Goal: Information Seeking & Learning: Learn about a topic

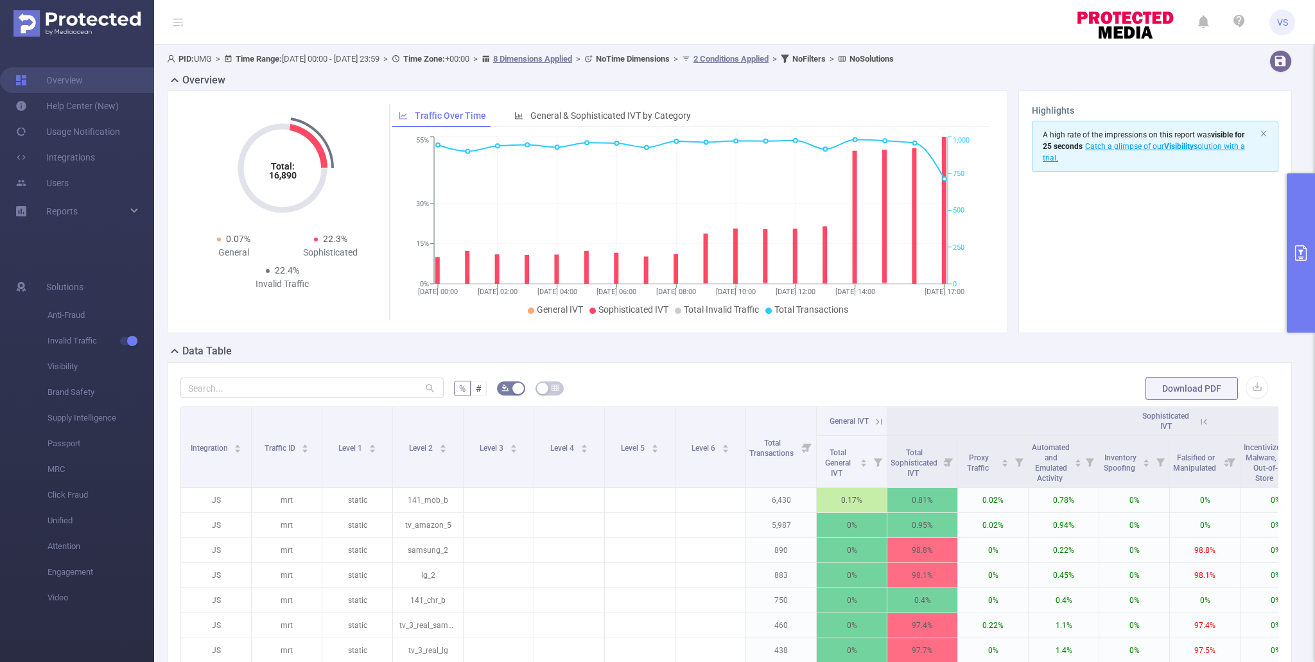
scroll to position [369, 0]
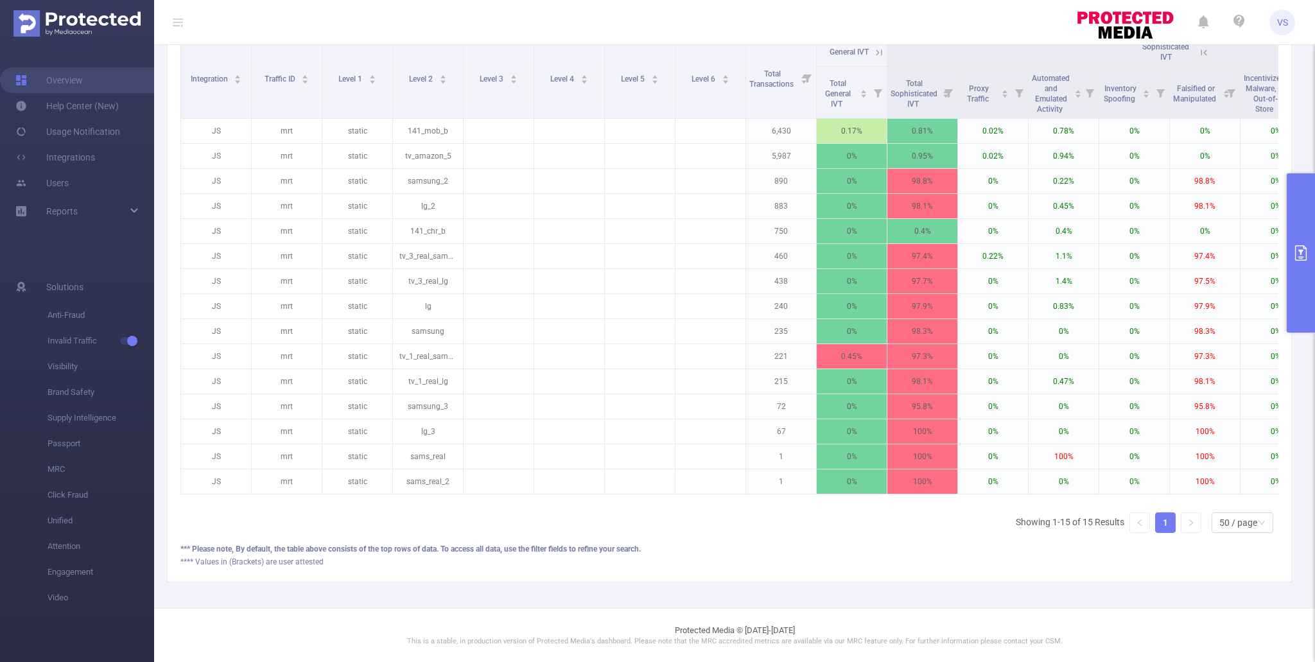
click at [1300, 319] on button "primary" at bounding box center [1301, 252] width 28 height 159
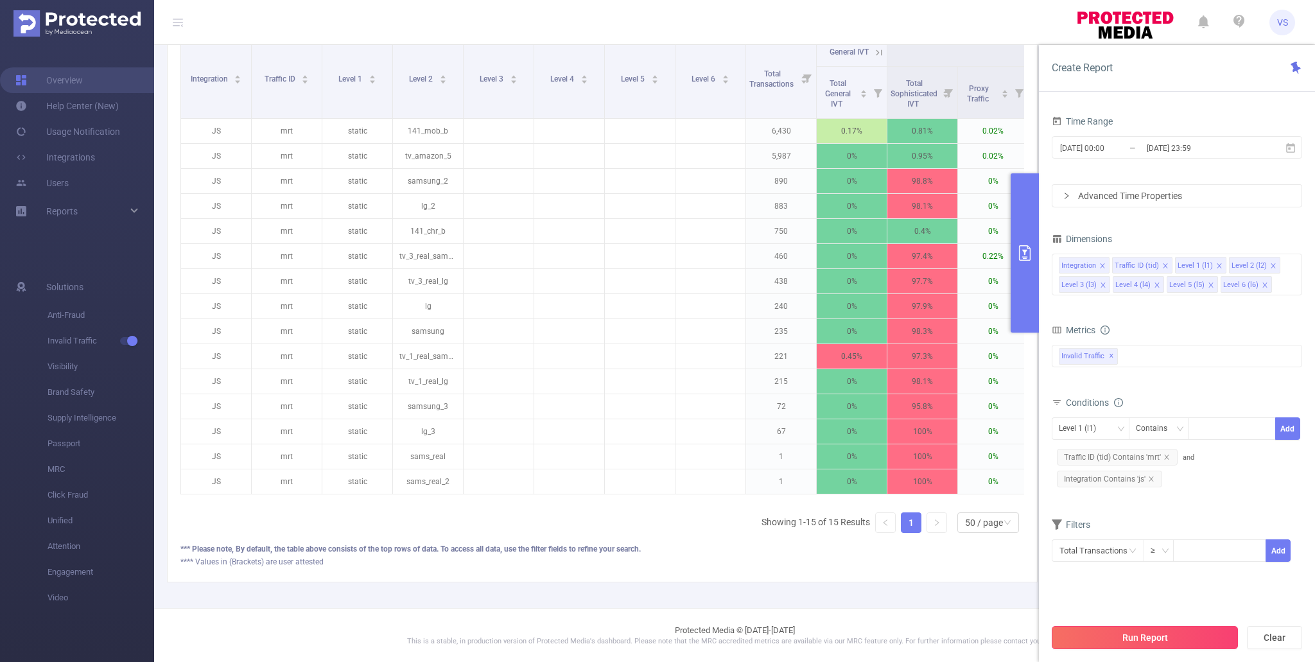
click at [1110, 637] on button "Run Report" at bounding box center [1145, 637] width 186 height 23
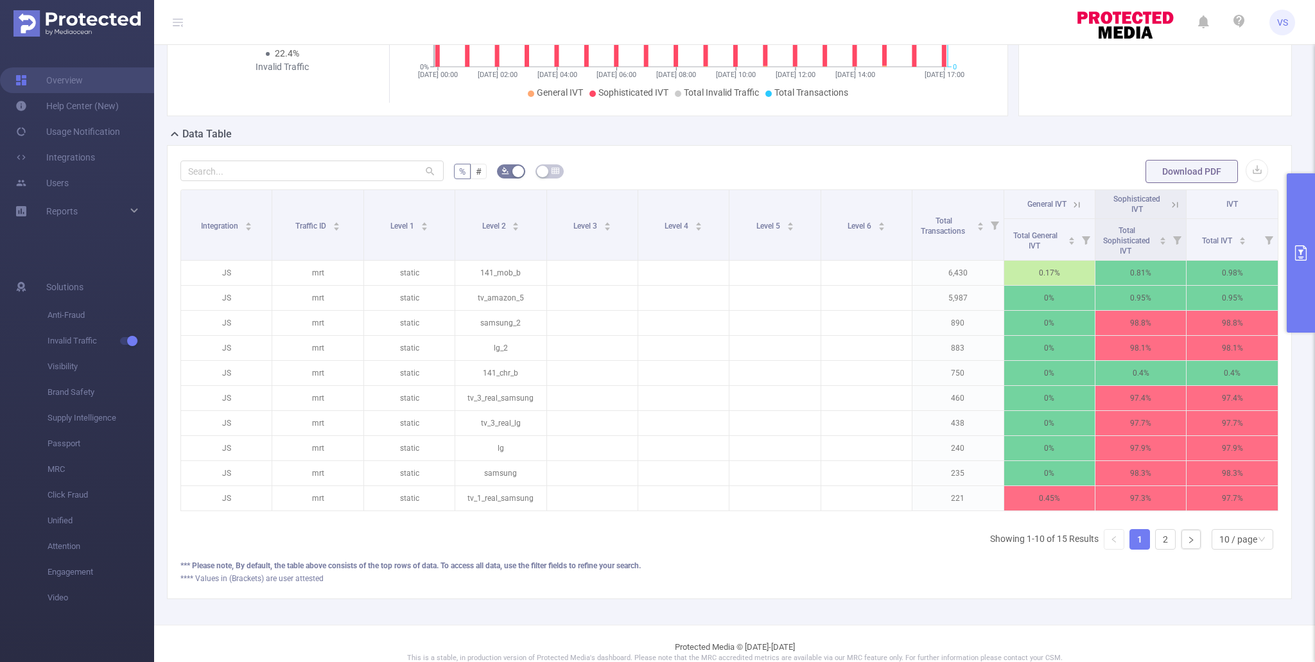
scroll to position [234, 0]
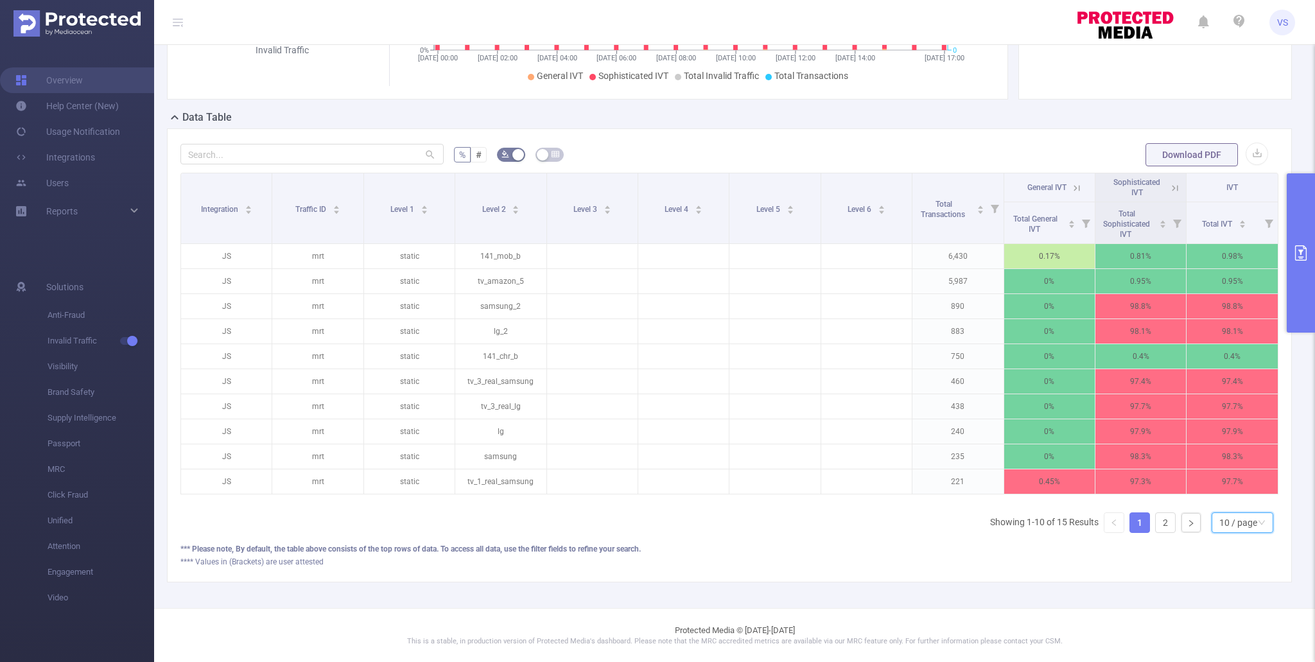
click at [1218, 517] on div "10 / page" at bounding box center [1243, 522] width 62 height 21
click at [1227, 437] on li "20 / page" at bounding box center [1242, 438] width 62 height 21
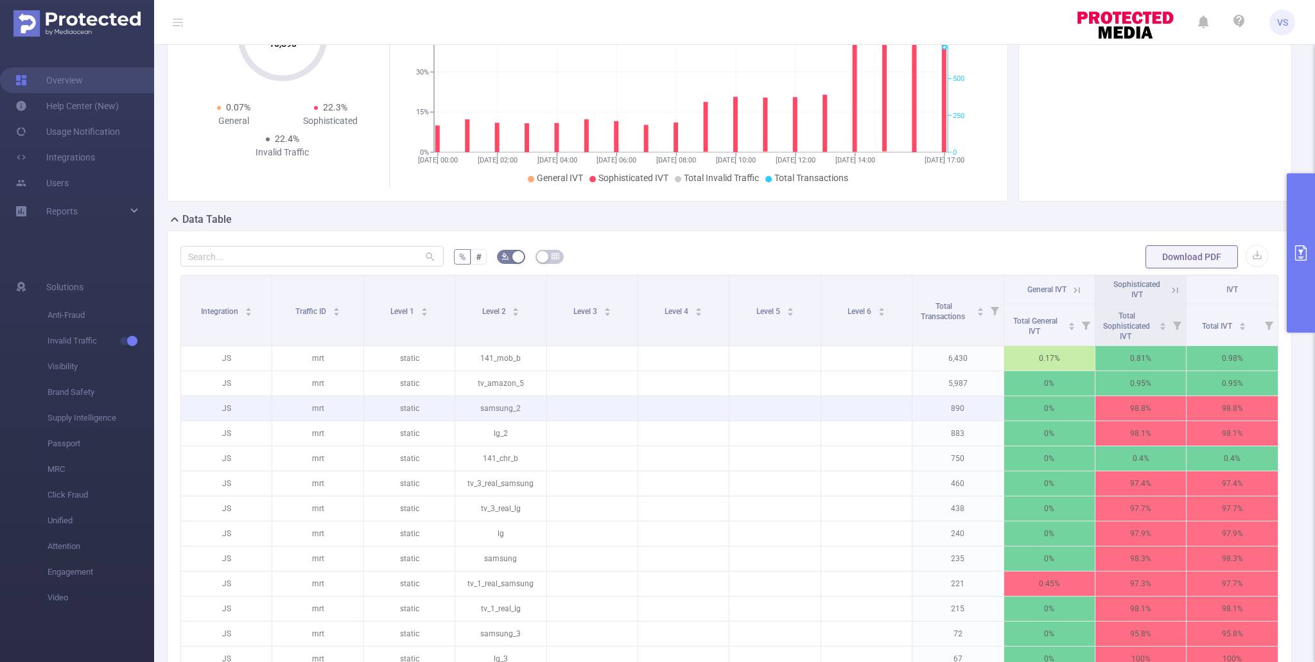
scroll to position [0, 0]
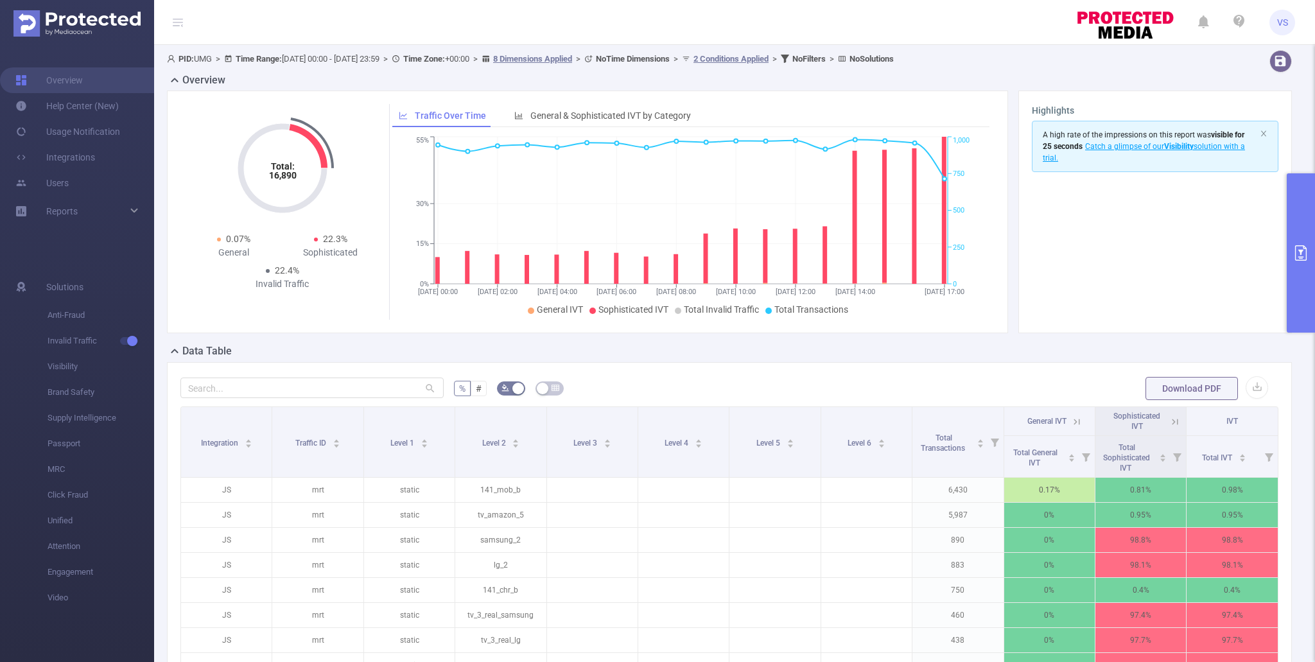
click at [1302, 320] on button "primary" at bounding box center [1301, 252] width 28 height 159
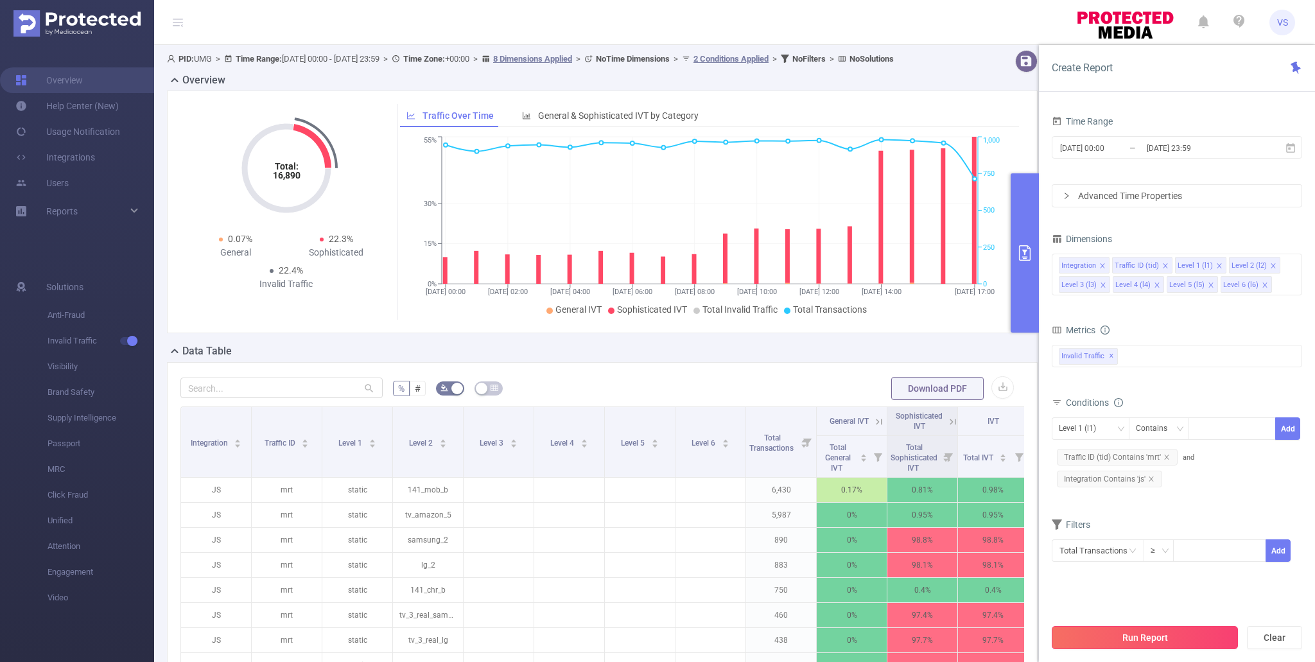
click at [1072, 633] on button "Run Report" at bounding box center [1145, 637] width 186 height 23
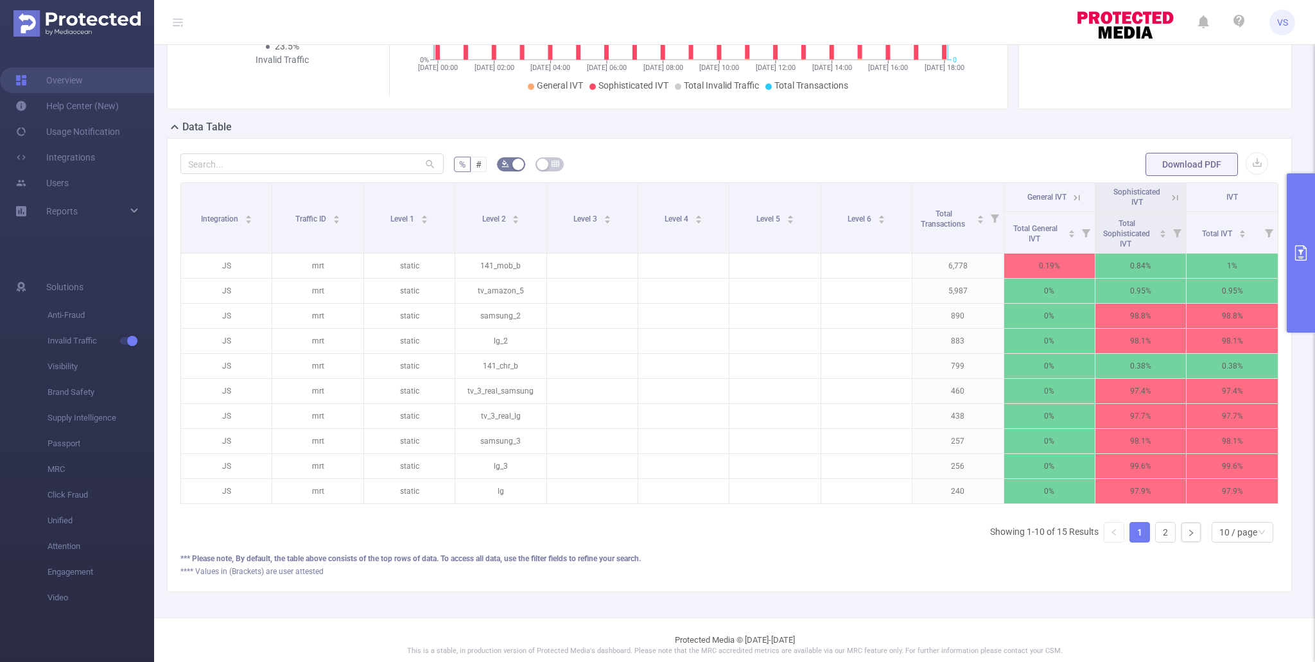
scroll to position [234, 0]
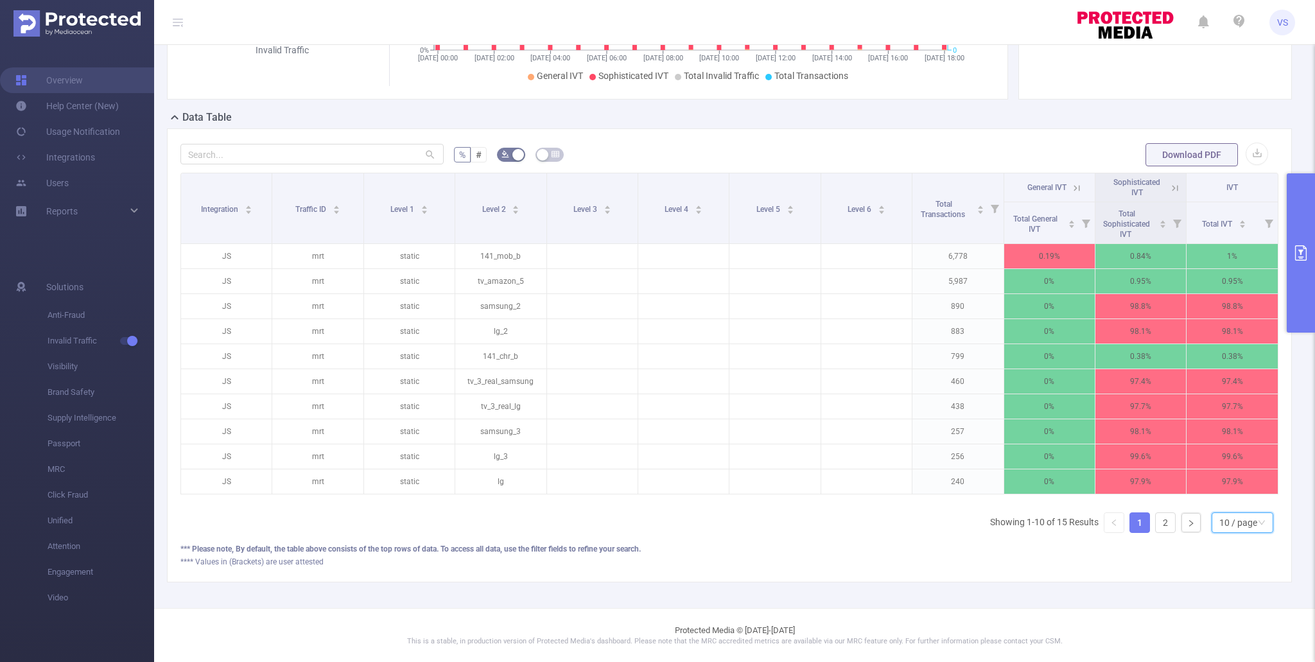
click at [1230, 528] on div "10 / page" at bounding box center [1239, 522] width 38 height 19
click at [1229, 484] on li "40 / page" at bounding box center [1242, 479] width 62 height 21
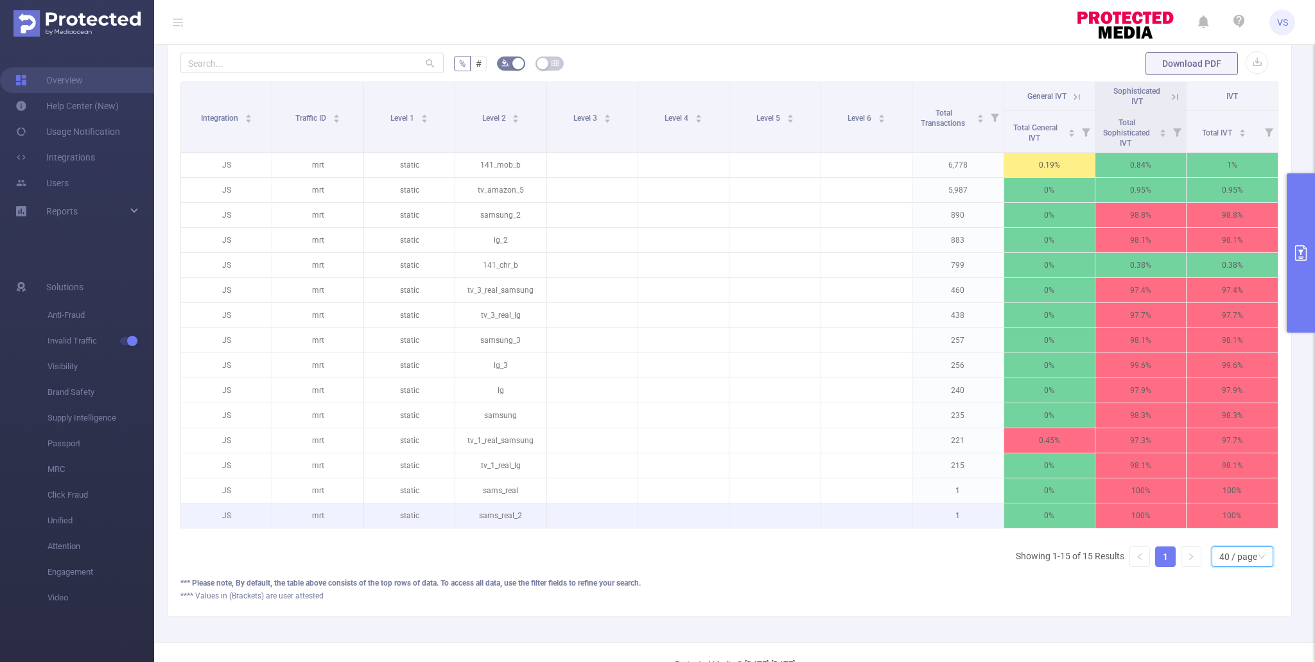
scroll to position [337, 0]
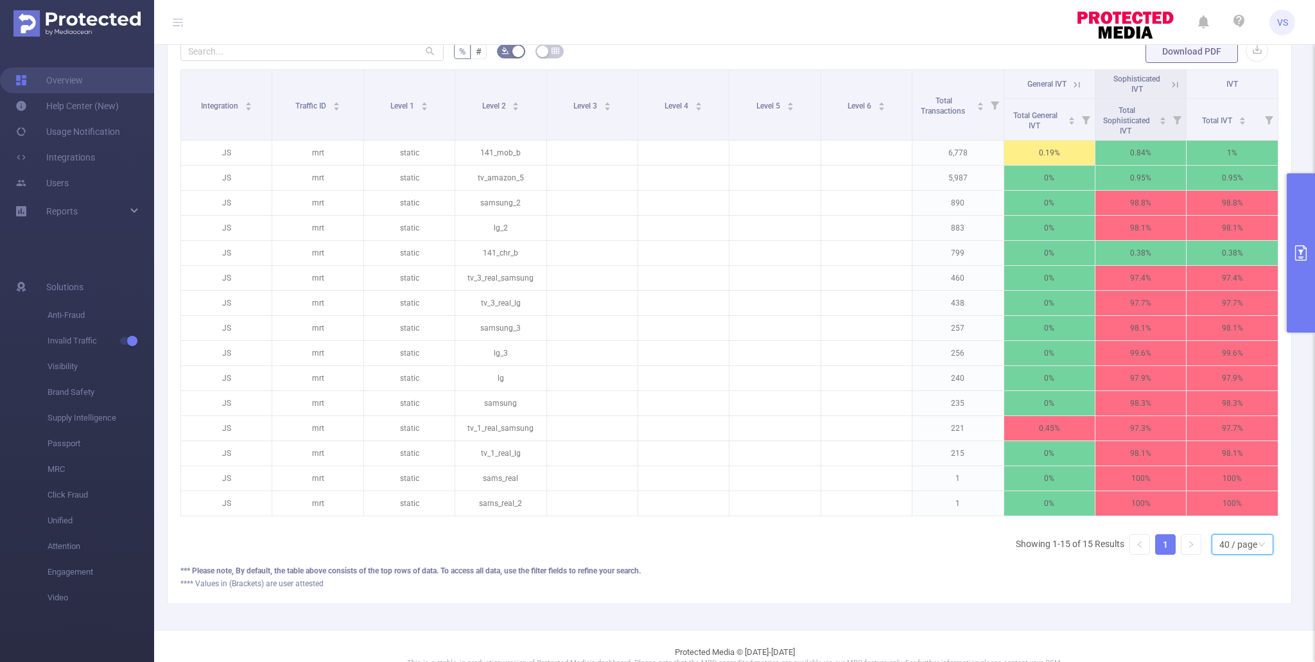
click at [1300, 263] on button "primary" at bounding box center [1301, 252] width 28 height 159
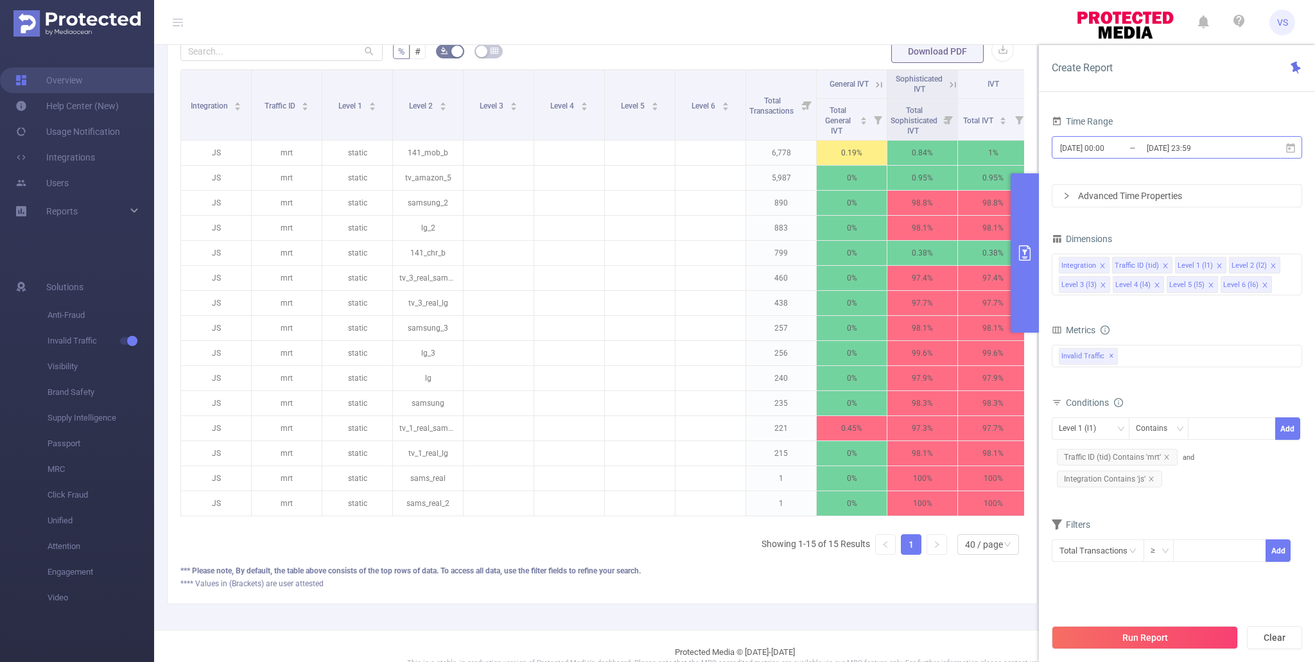
click at [1136, 150] on input "[DATE] 00:00" at bounding box center [1111, 147] width 104 height 17
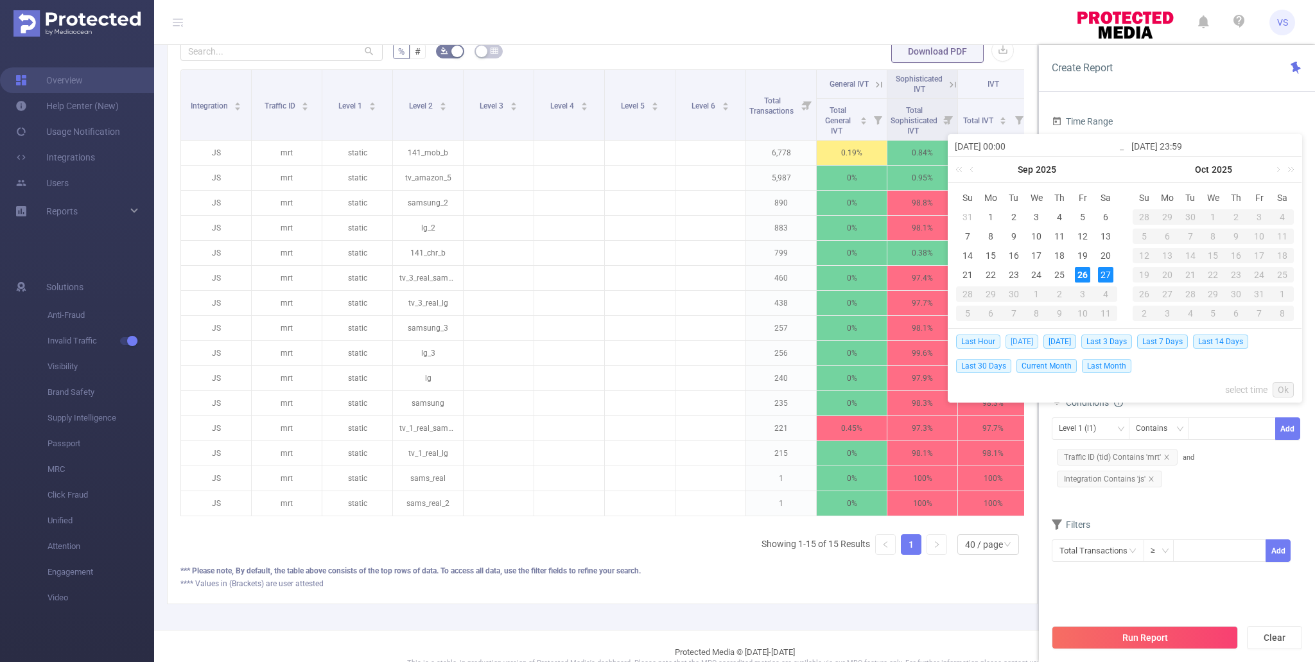
click at [1018, 339] on span "[DATE]" at bounding box center [1022, 342] width 33 height 14
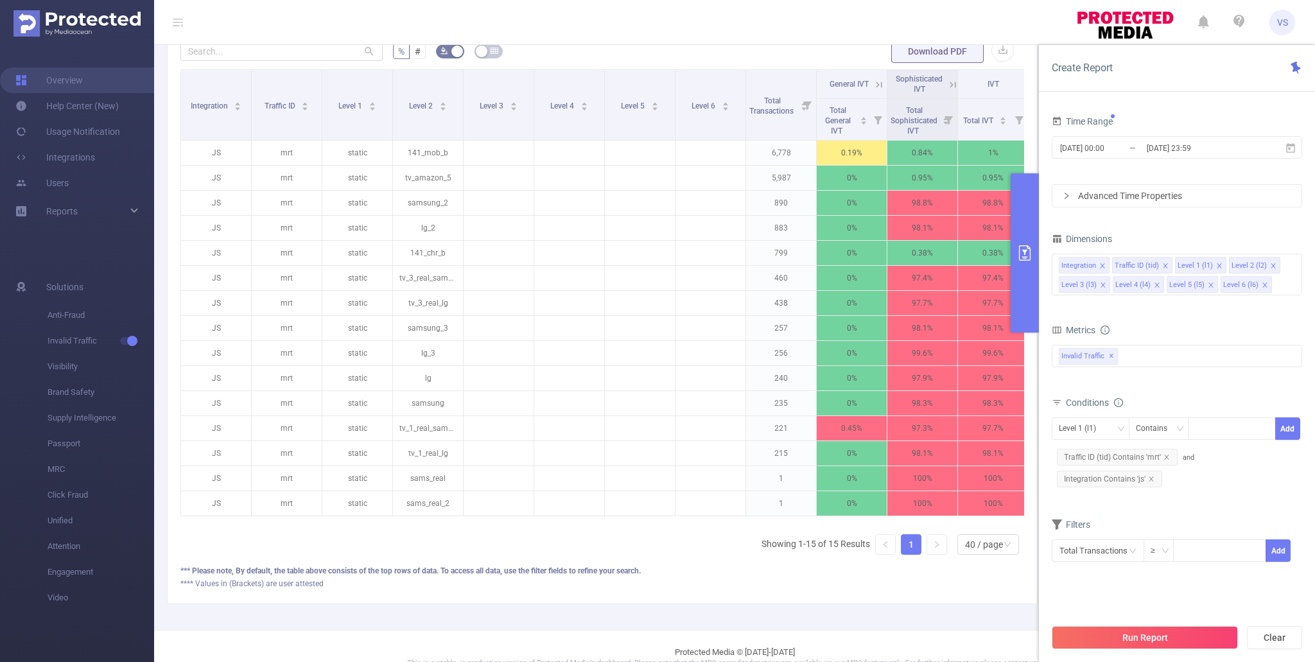
click at [1018, 339] on p "98.1%" at bounding box center [993, 328] width 70 height 24
click at [1096, 639] on button "Run Report" at bounding box center [1145, 637] width 186 height 23
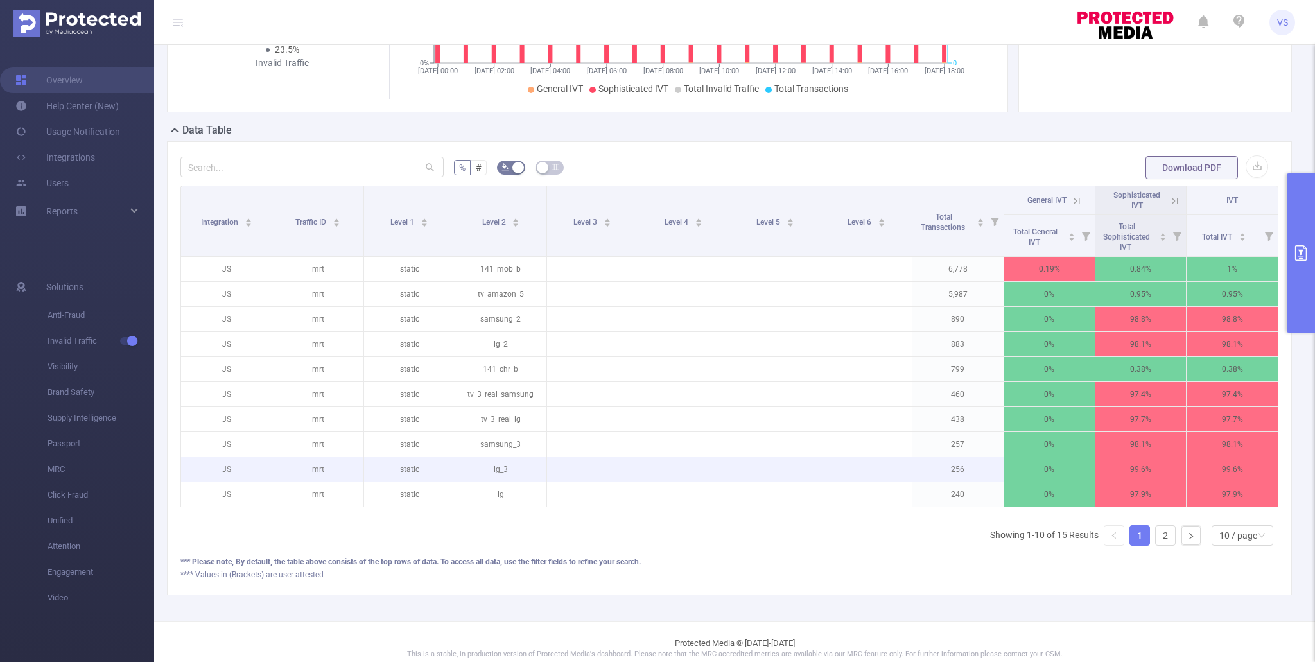
scroll to position [223, 0]
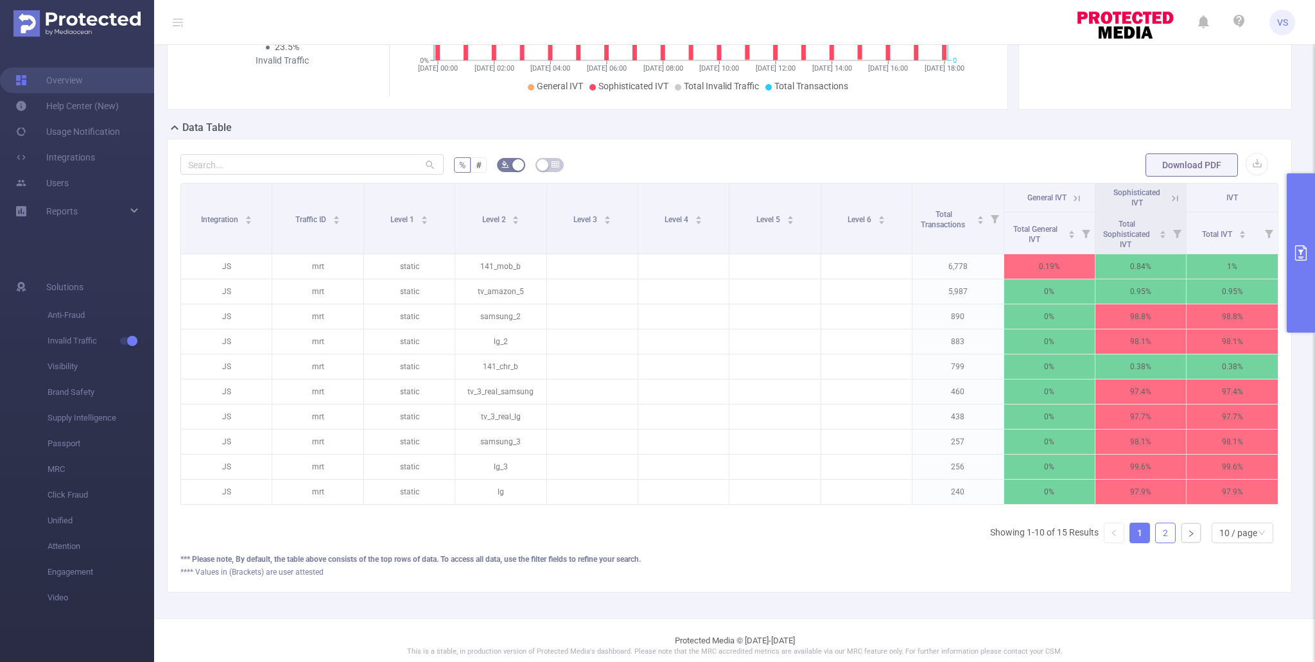
click at [1167, 538] on link "2" at bounding box center [1165, 532] width 19 height 19
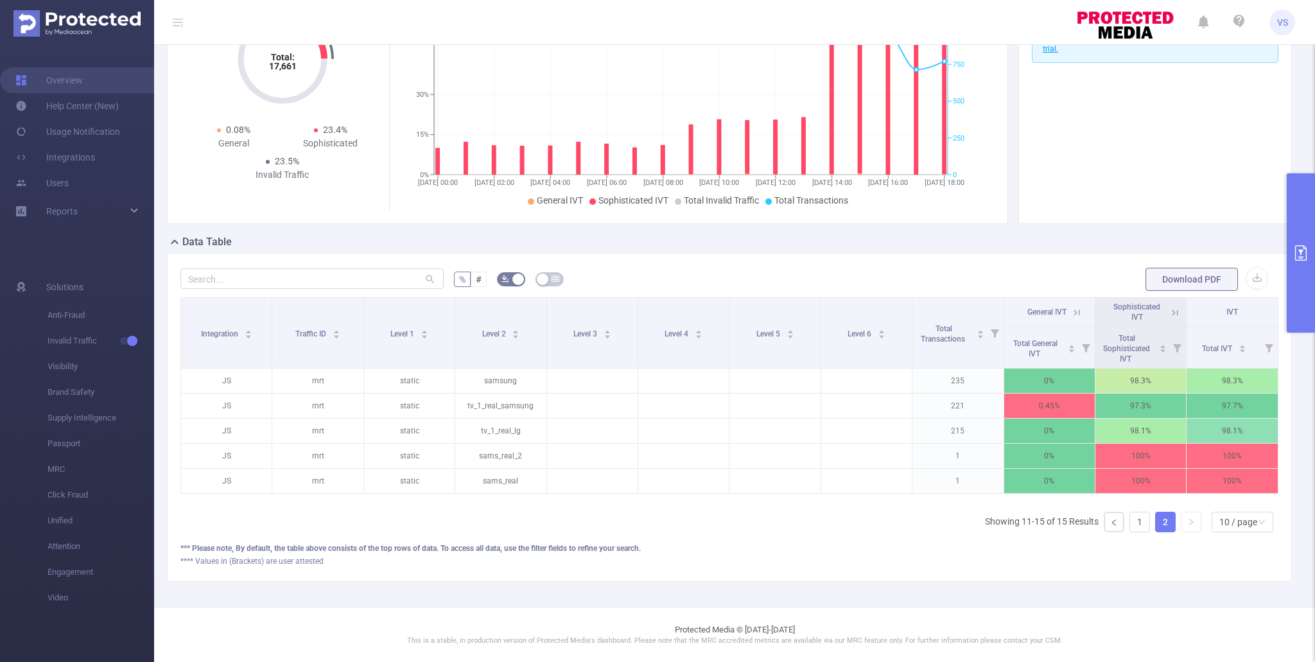
scroll to position [109, 0]
click at [1141, 515] on link "1" at bounding box center [1139, 522] width 19 height 19
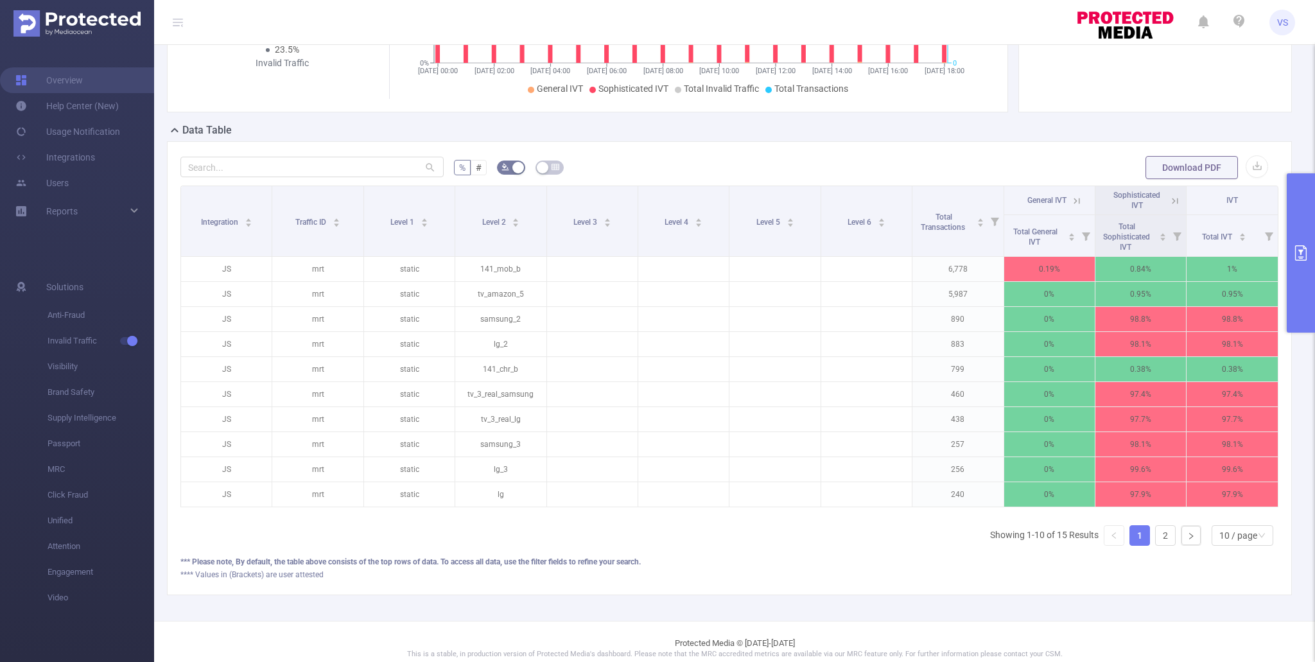
scroll to position [230, 0]
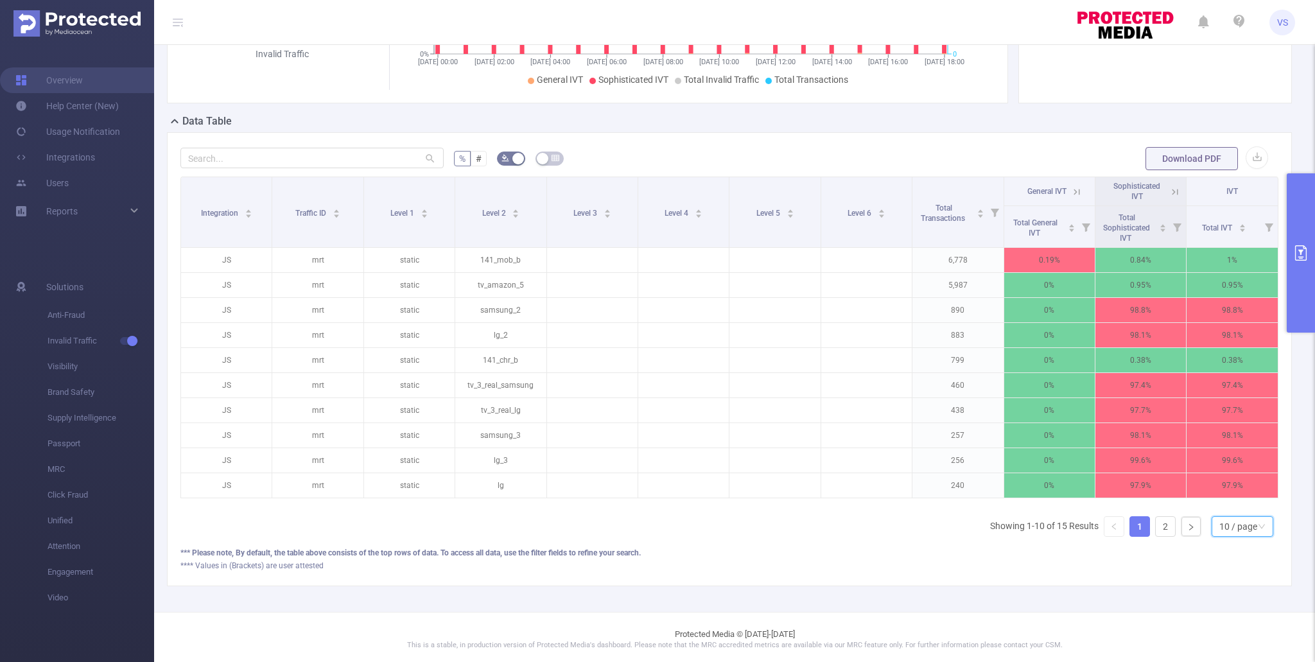
click at [1228, 525] on div "10 / page" at bounding box center [1239, 526] width 38 height 19
click at [1227, 506] on li "50 / page" at bounding box center [1242, 503] width 62 height 21
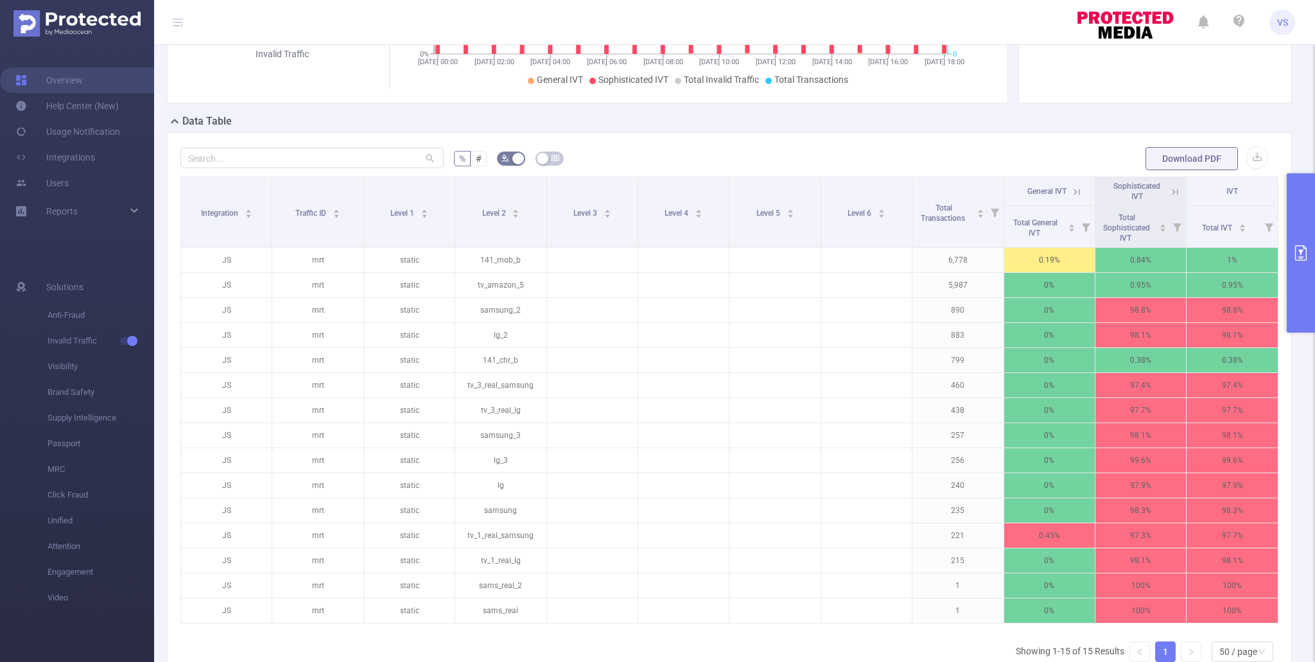
click at [1305, 254] on icon "primary" at bounding box center [1300, 252] width 15 height 15
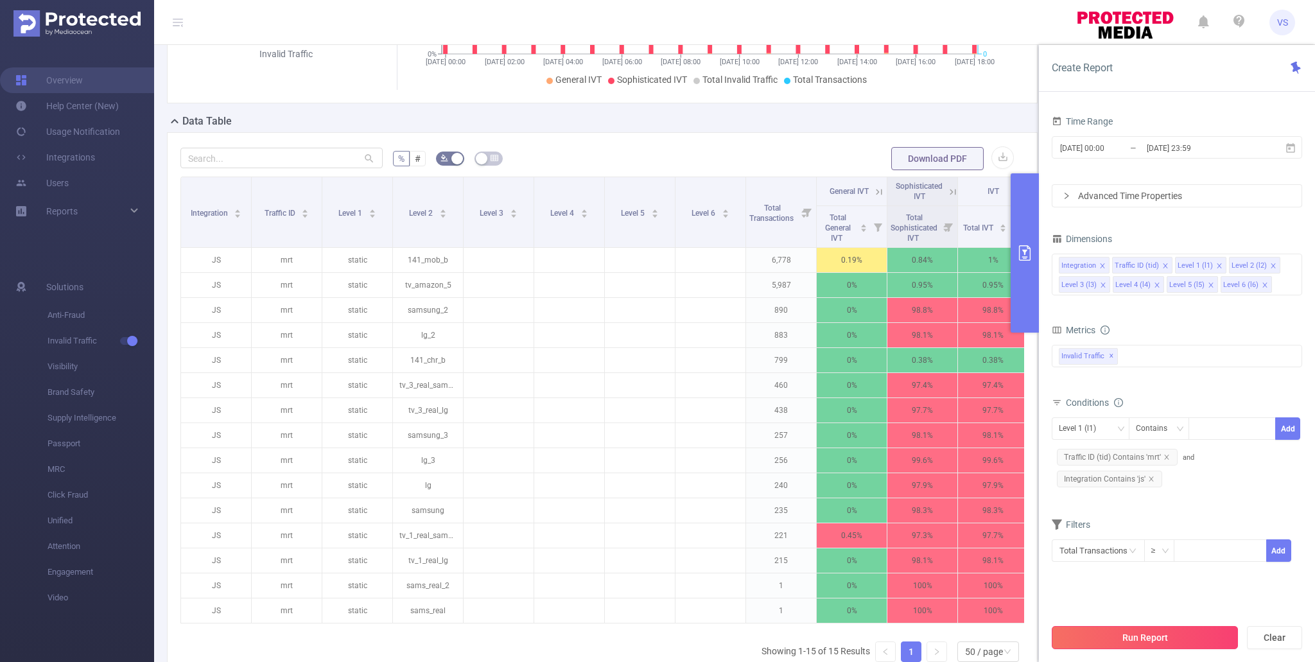
click at [1112, 640] on button "Run Report" at bounding box center [1145, 637] width 186 height 23
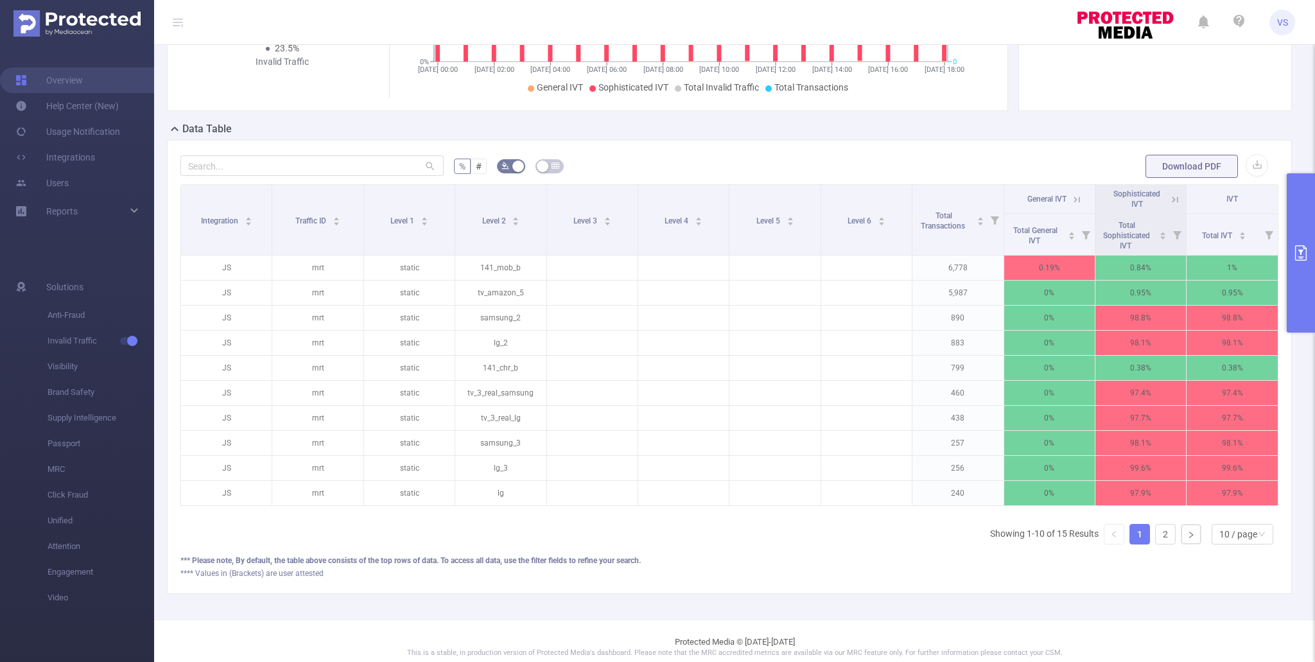
scroll to position [234, 0]
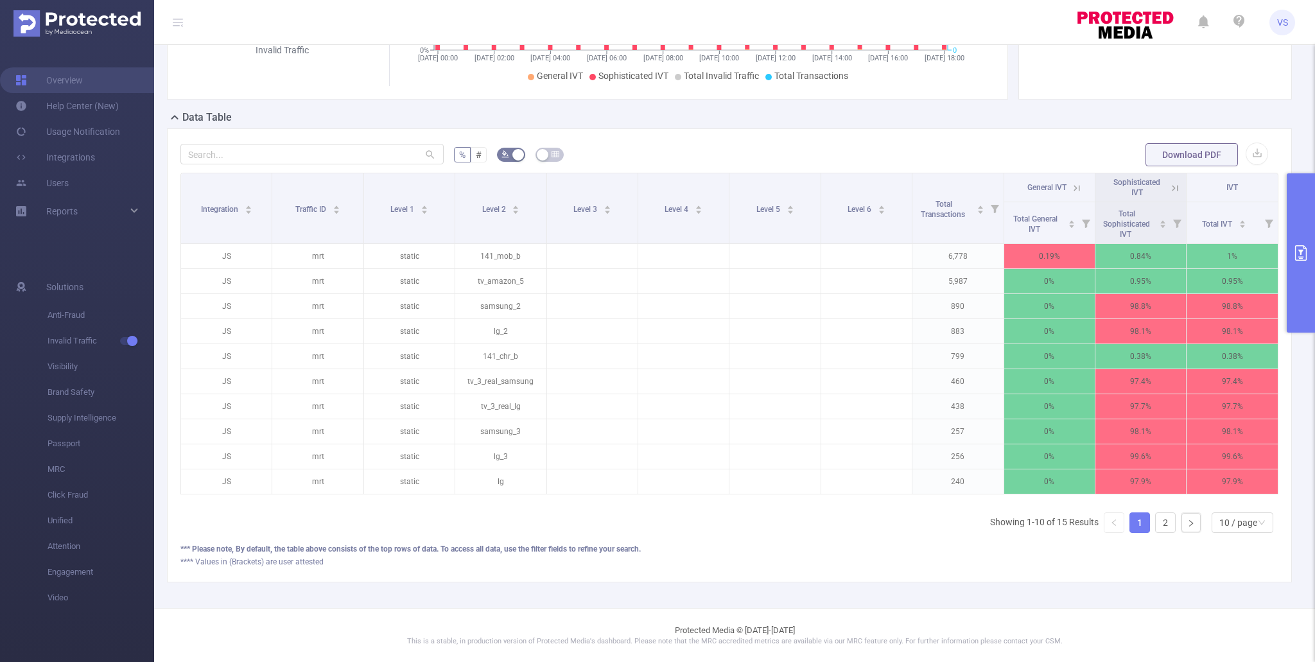
click at [1291, 312] on button "primary" at bounding box center [1301, 252] width 28 height 159
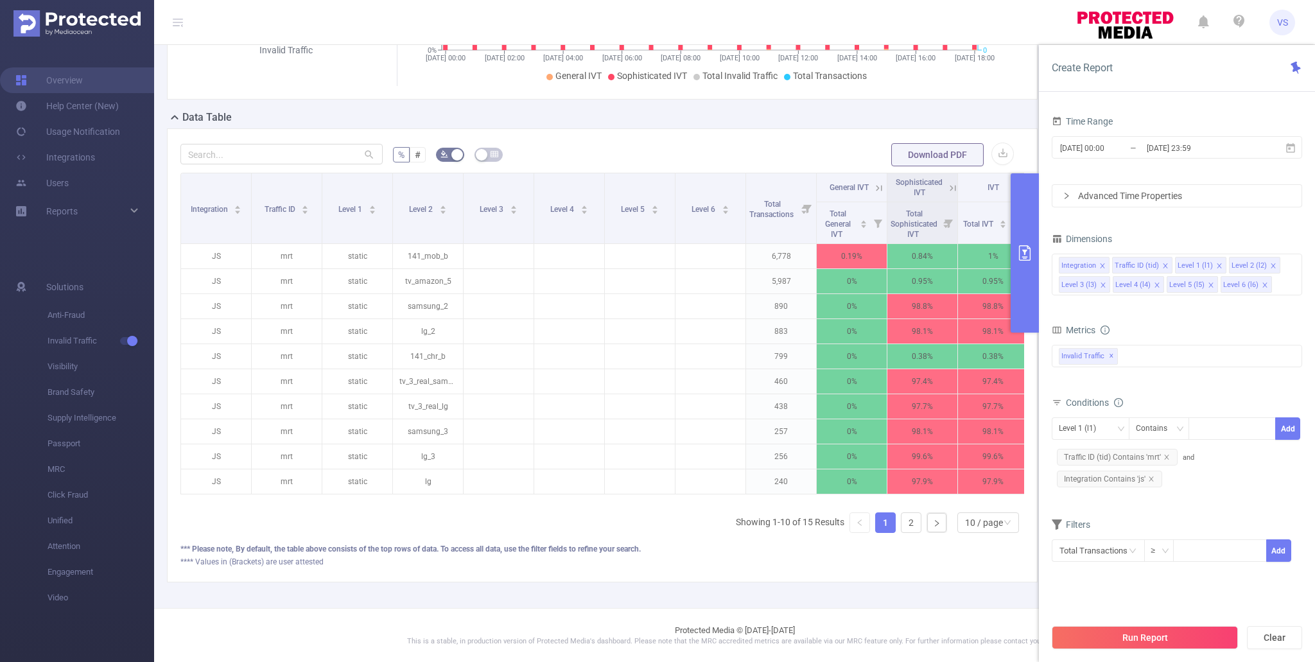
click at [1069, 199] on icon "icon: right" at bounding box center [1067, 196] width 8 height 8
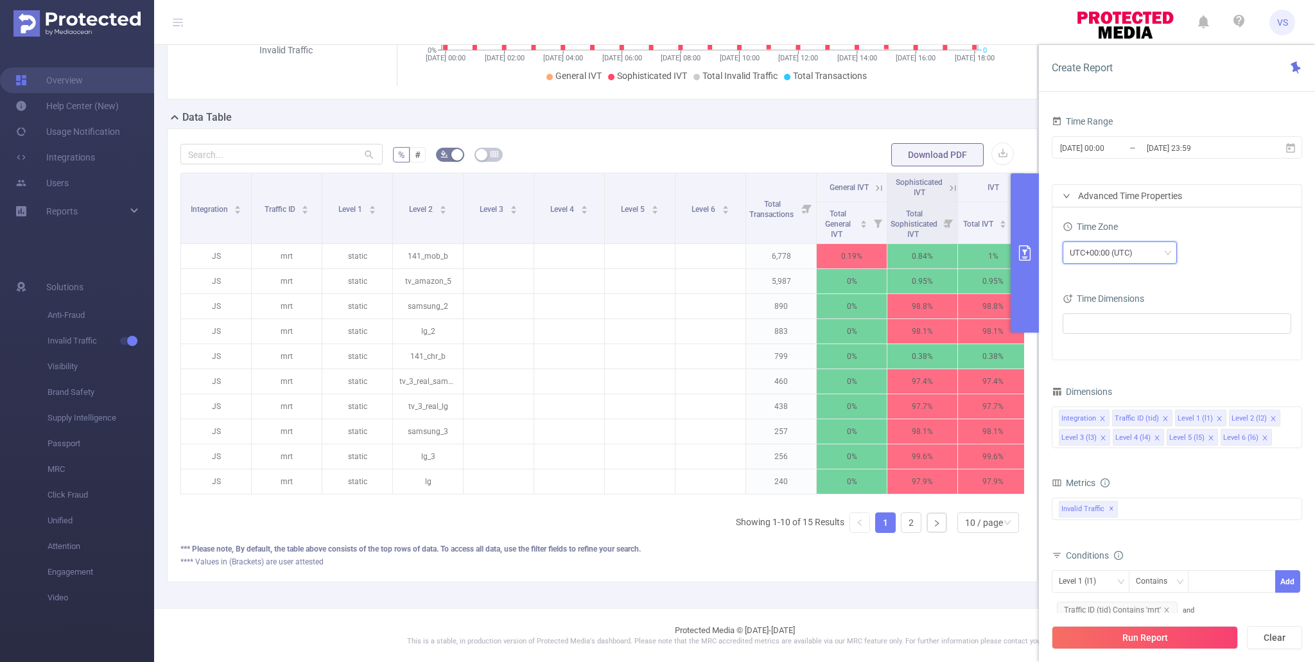
click at [1146, 255] on div "UTC+00:00 (UTC)" at bounding box center [1120, 252] width 100 height 21
click at [1124, 340] on li "UTC+02:00" at bounding box center [1120, 338] width 114 height 21
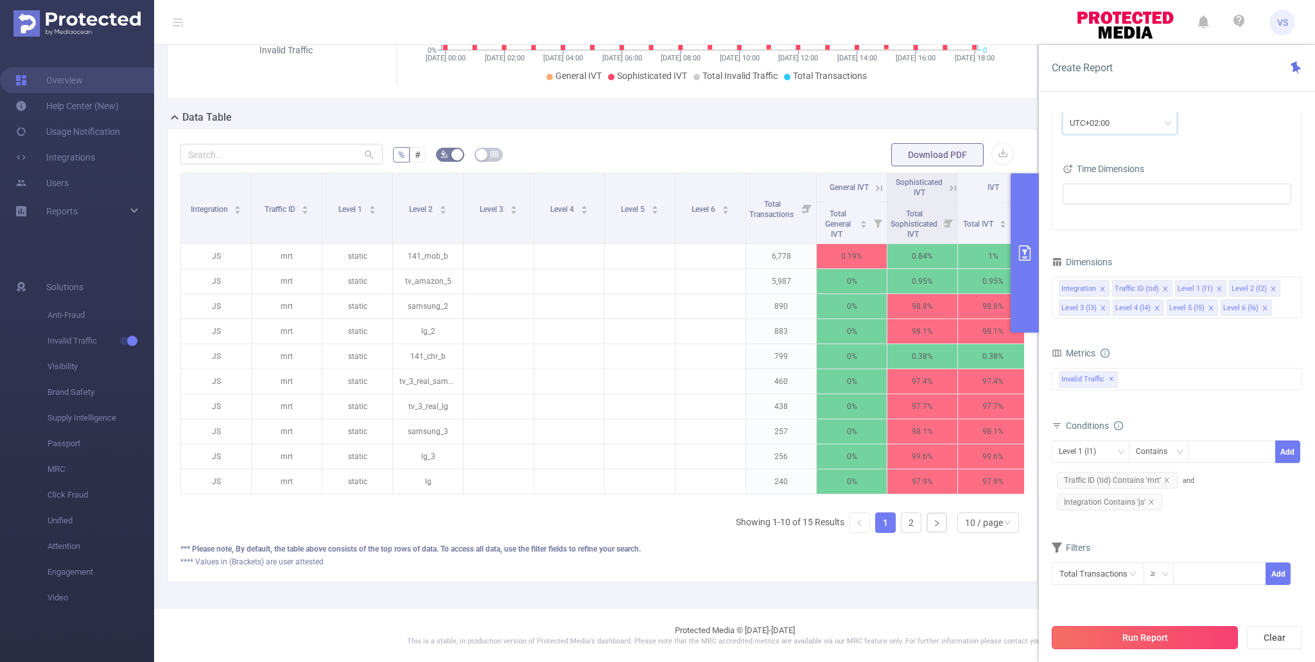
click at [1186, 633] on button "Run Report" at bounding box center [1145, 637] width 186 height 23
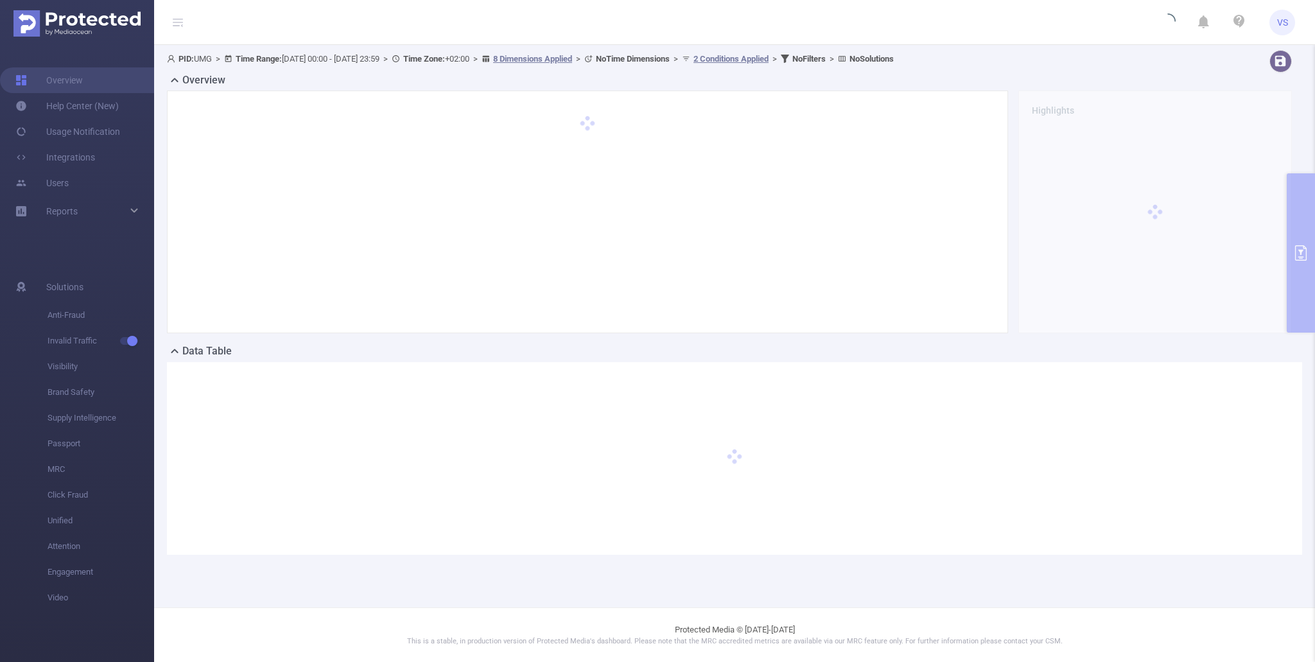
scroll to position [0, 0]
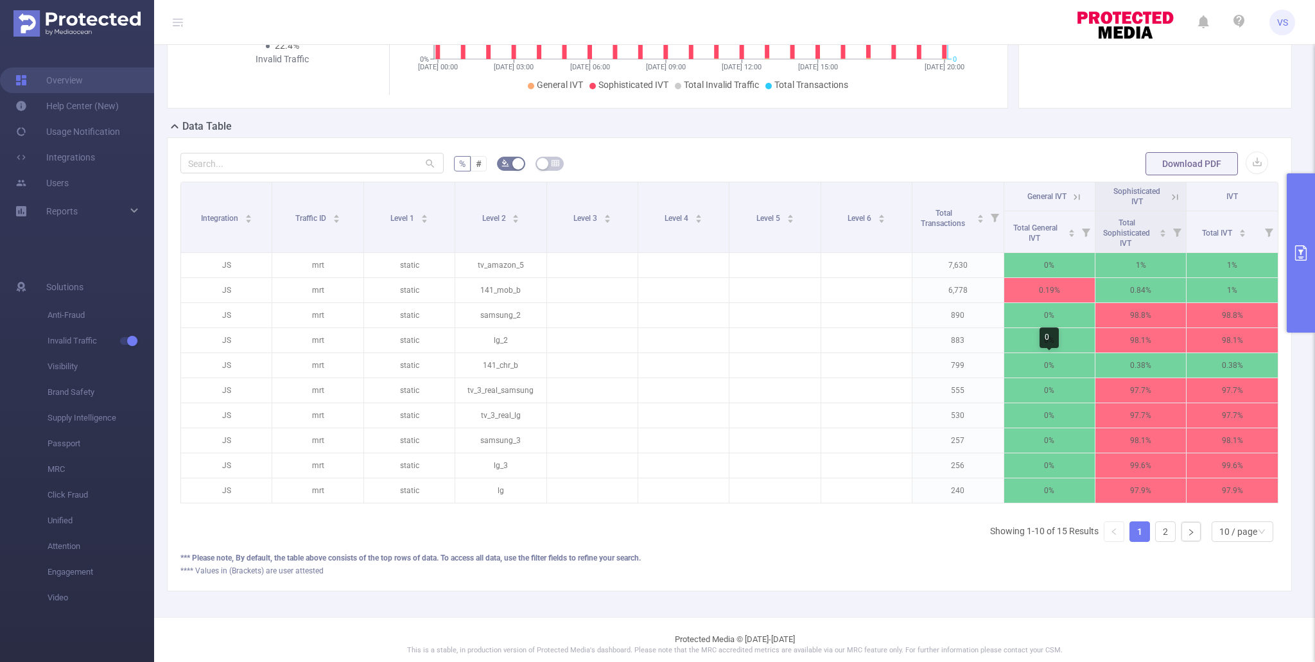
scroll to position [232, 0]
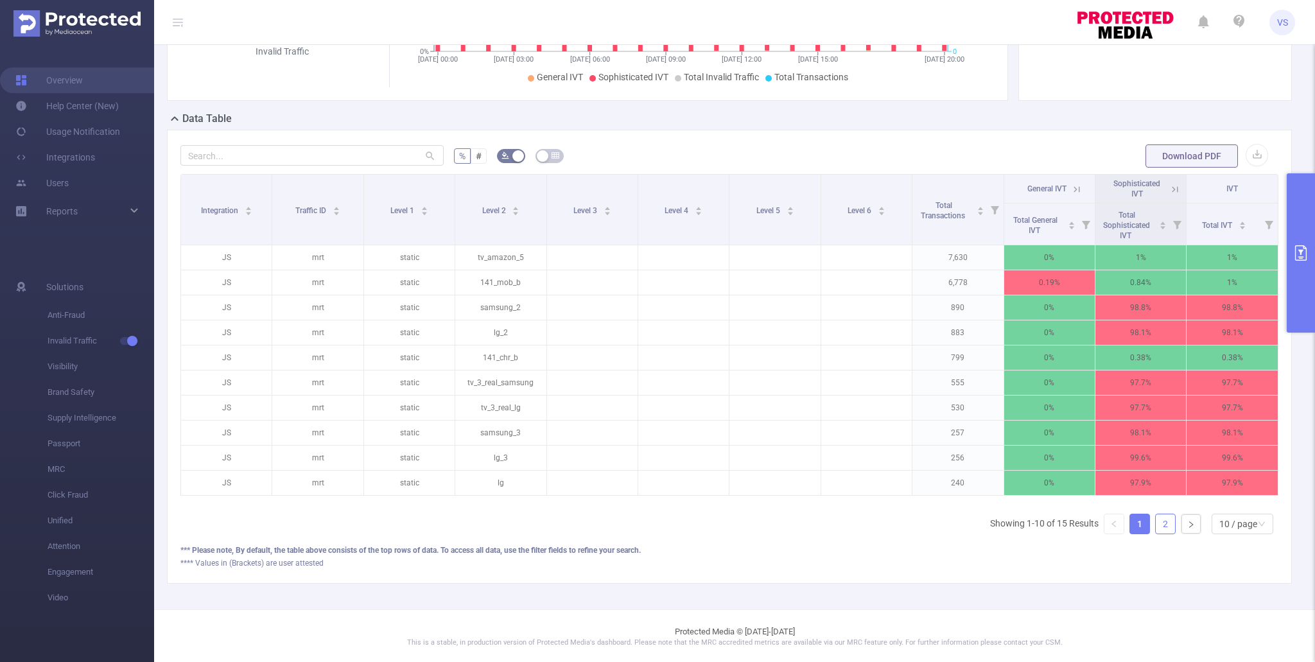
click at [1167, 529] on link "2" at bounding box center [1165, 523] width 19 height 19
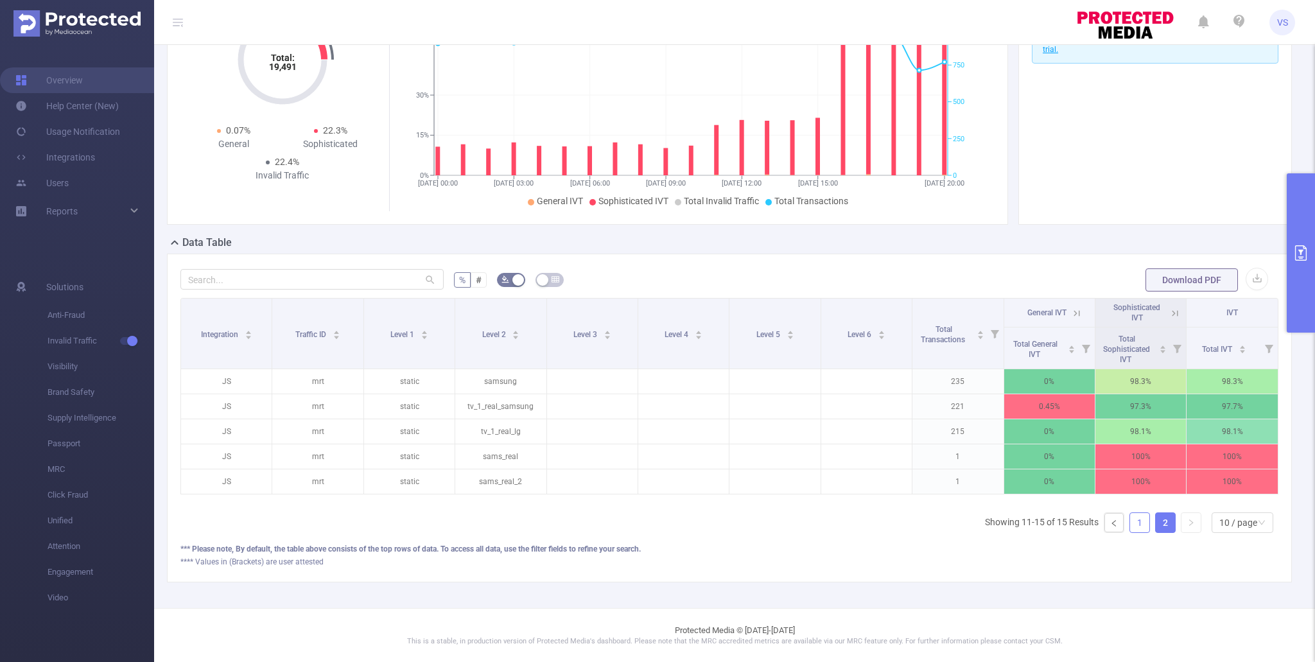
click at [1147, 521] on link "1" at bounding box center [1139, 522] width 19 height 19
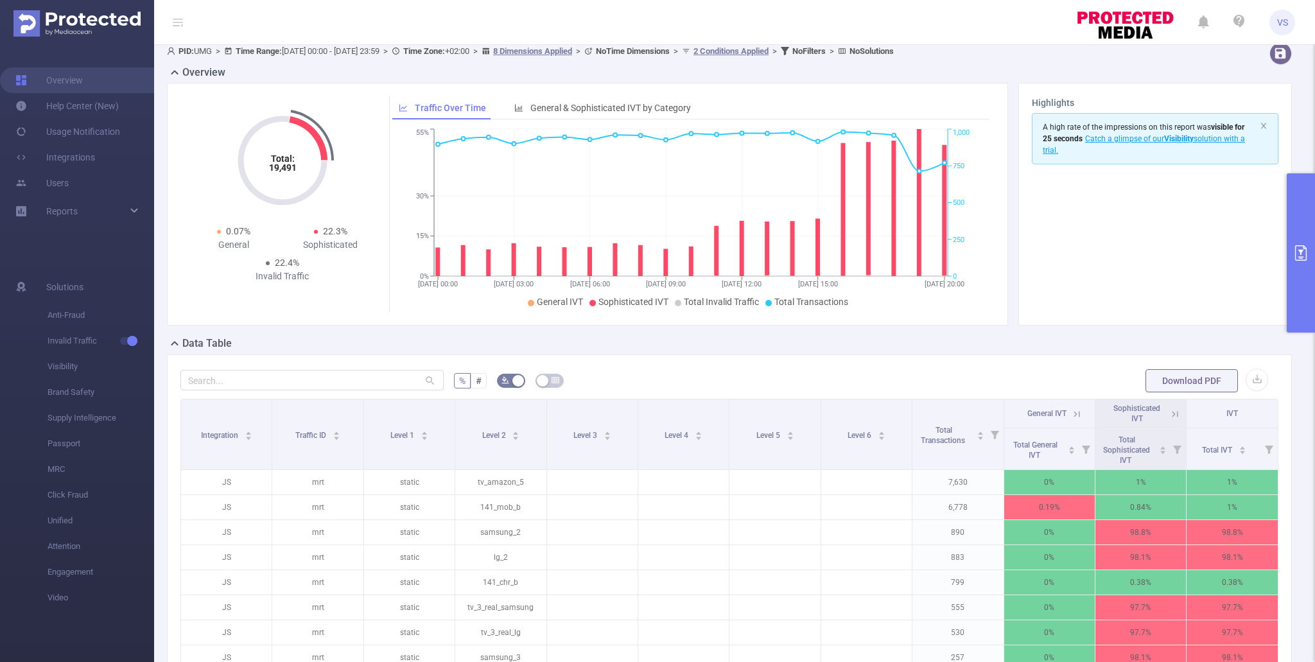
scroll to position [0, 0]
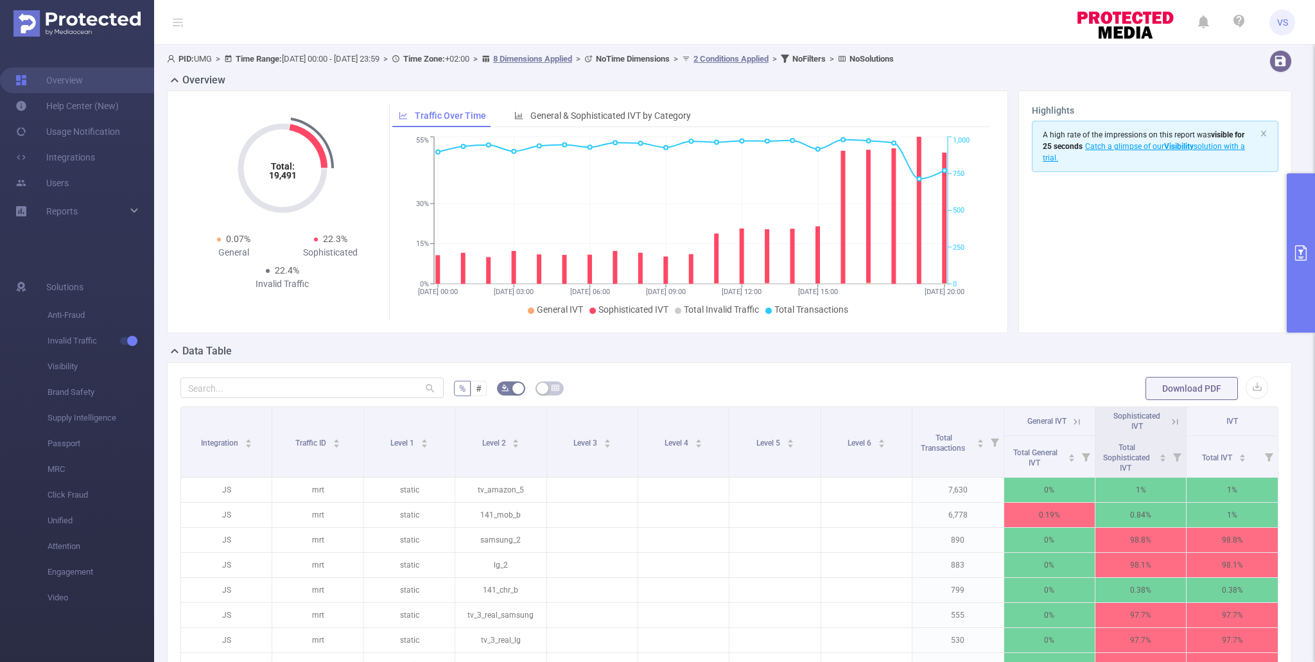
click at [1297, 272] on button "primary" at bounding box center [1301, 252] width 28 height 159
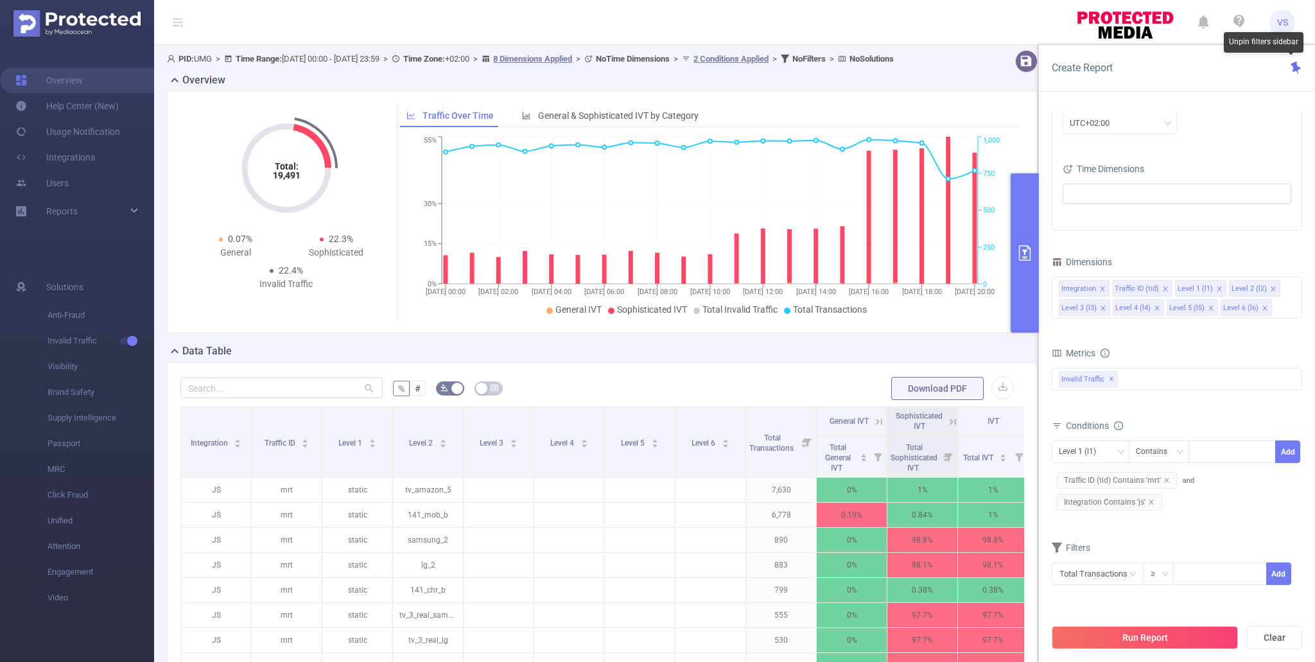
click at [1296, 64] on icon at bounding box center [1296, 68] width 10 height 12
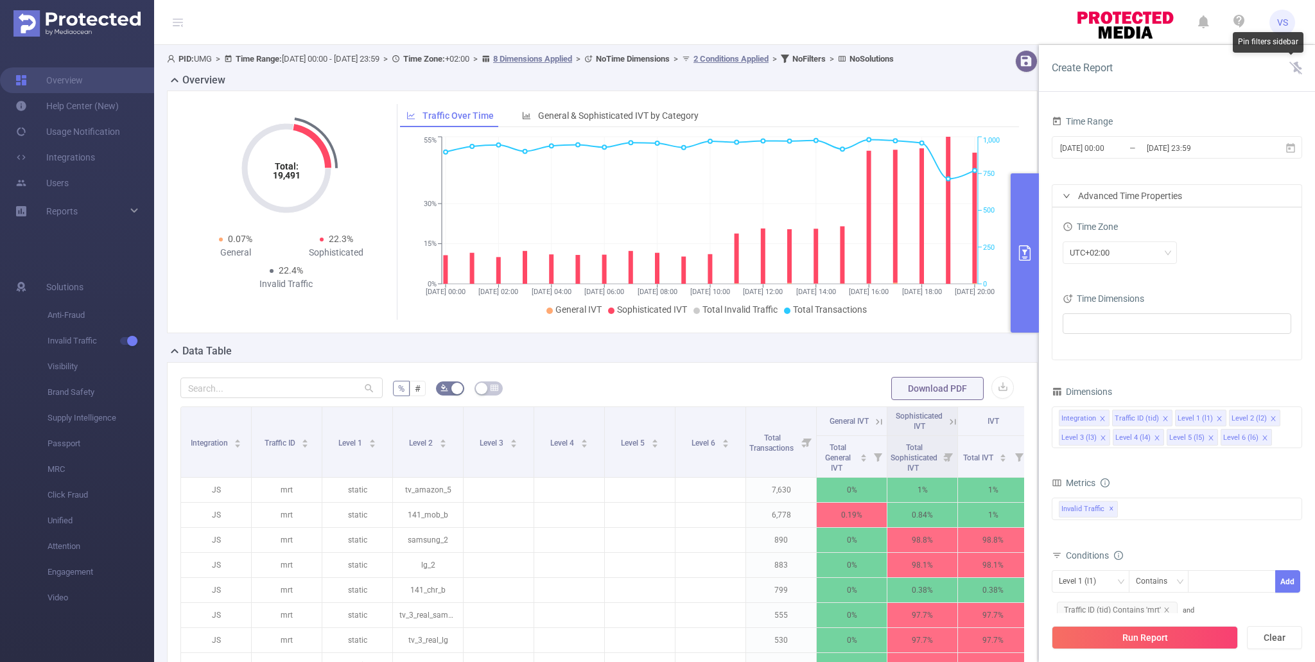
click at [1295, 68] on icon at bounding box center [1296, 68] width 13 height 13
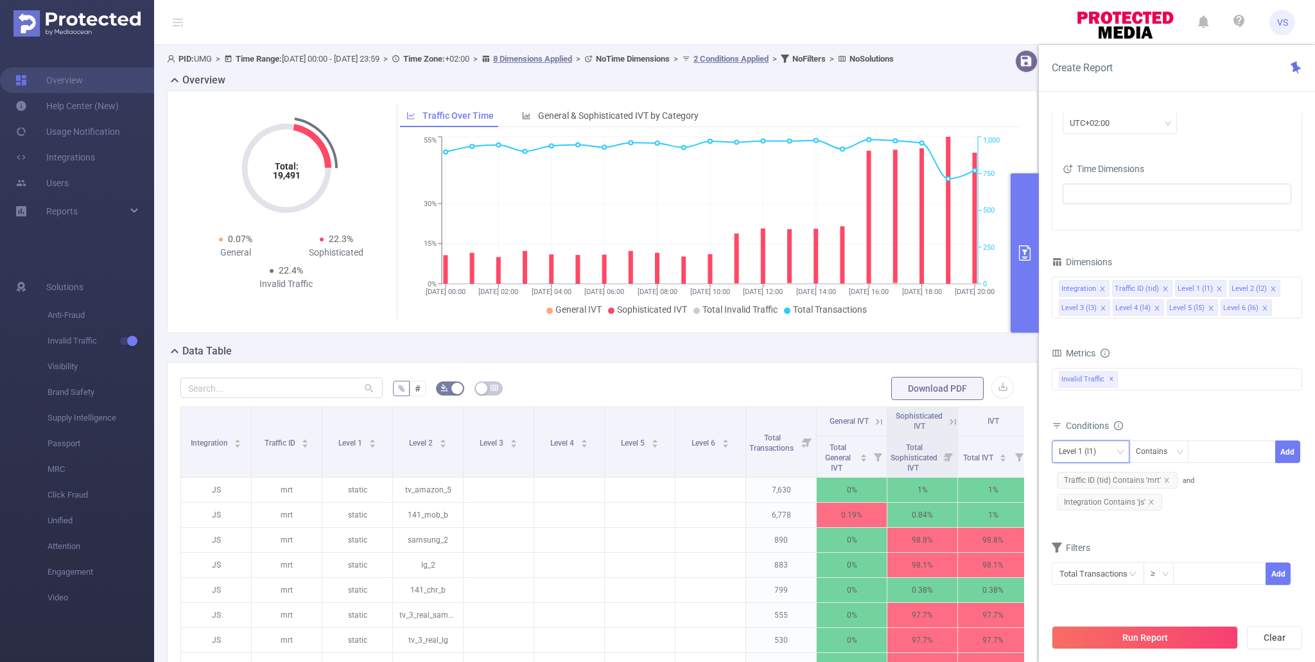
click at [1116, 454] on div "Level 1 (l1)" at bounding box center [1091, 451] width 64 height 21
click at [1146, 412] on div "Metrics Total General IVT Data Centers Disclosed Bots Known Crawlers Irregular …" at bounding box center [1177, 380] width 250 height 72
click at [1036, 240] on button "primary" at bounding box center [1025, 252] width 28 height 159
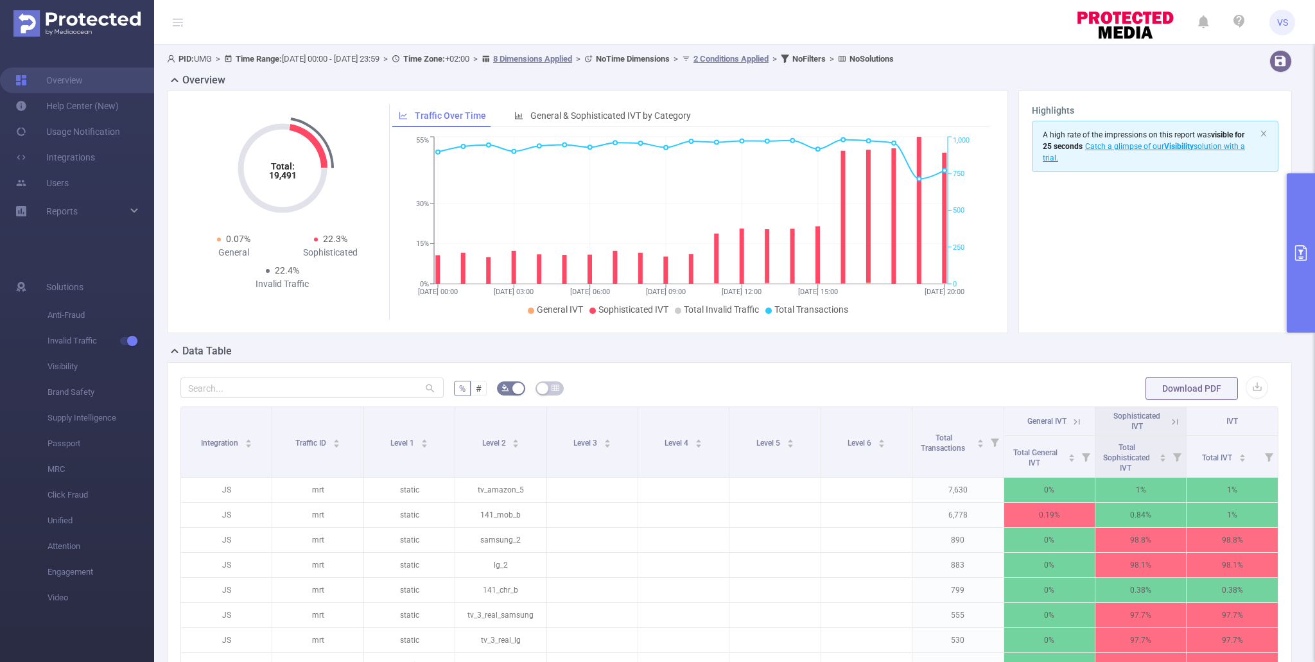
scroll to position [234, 0]
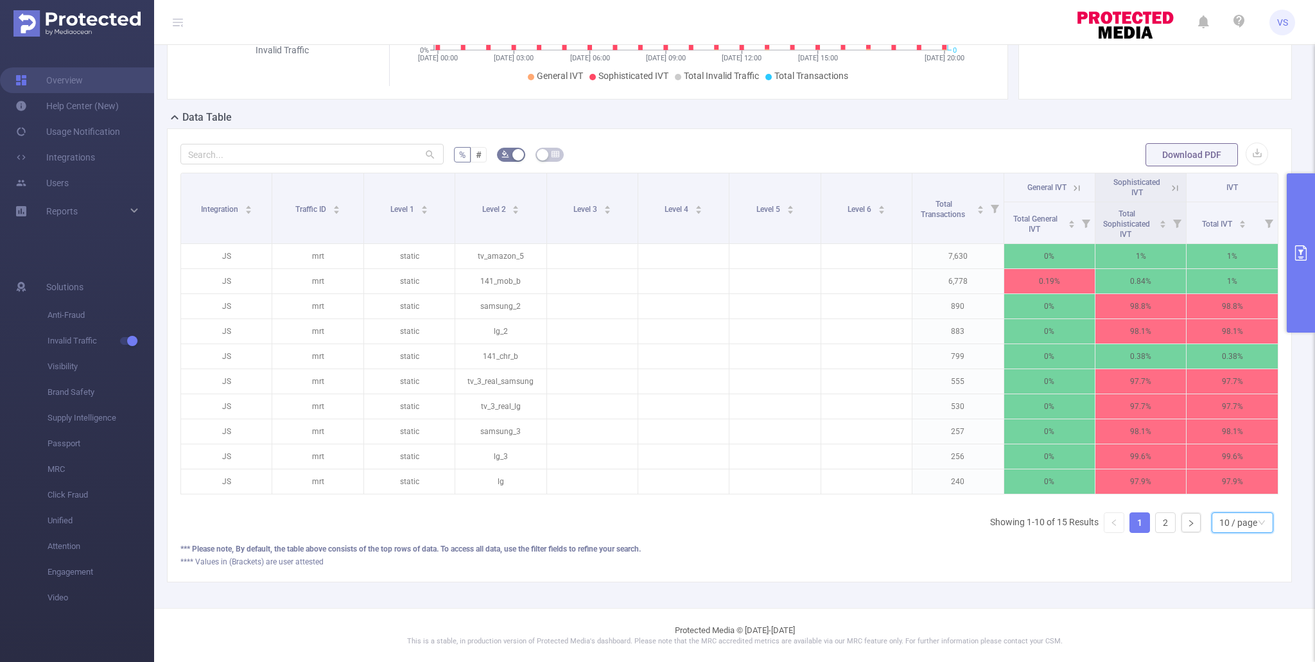
click at [1214, 522] on div "10 / page" at bounding box center [1243, 522] width 62 height 21
click at [1223, 503] on li "50 / page" at bounding box center [1242, 499] width 62 height 21
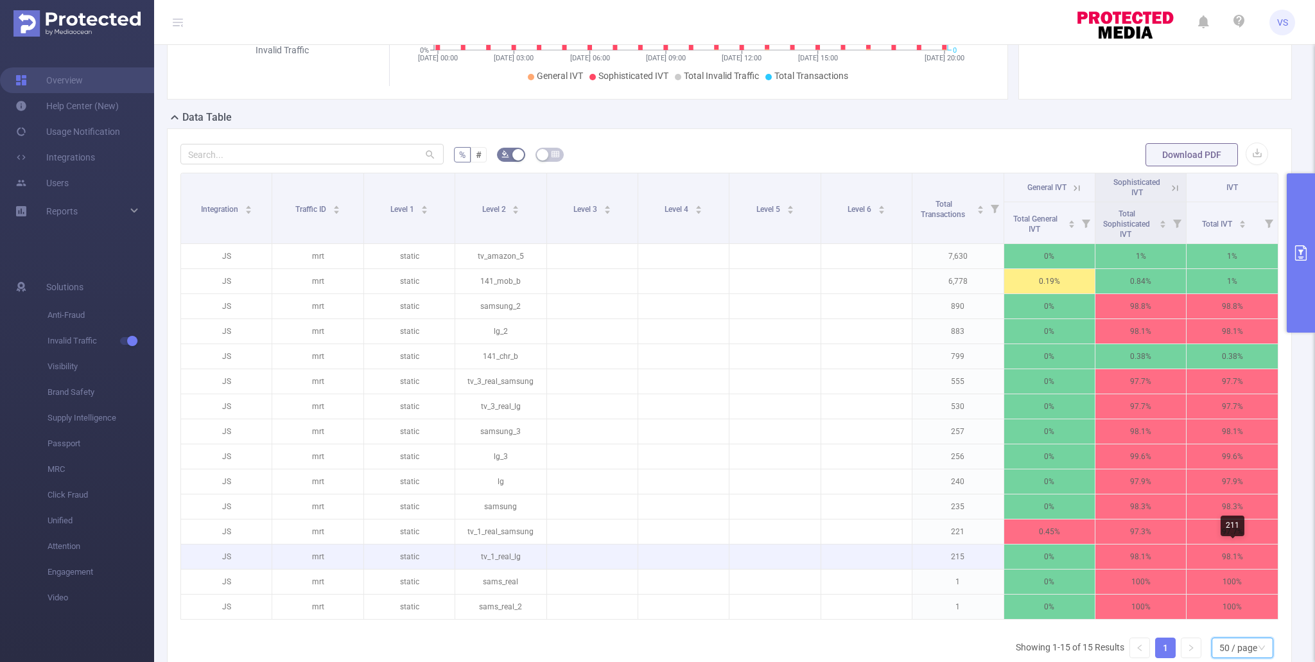
scroll to position [359, 0]
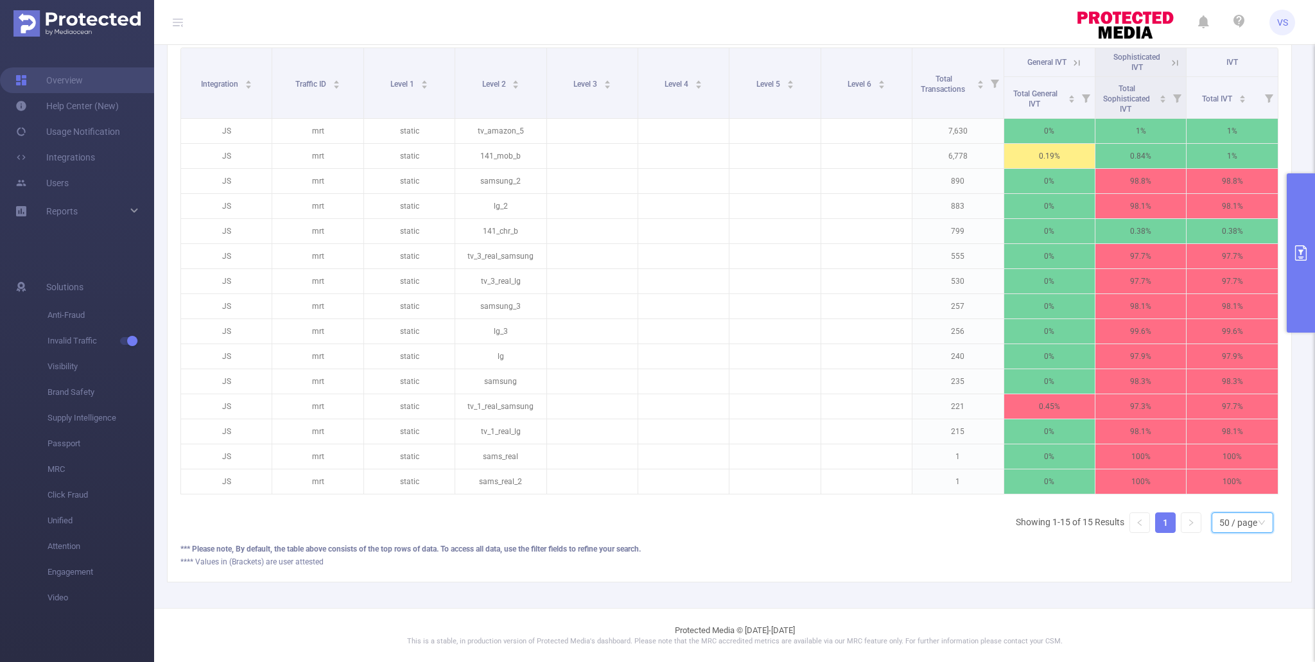
click at [1291, 261] on button "primary" at bounding box center [1301, 252] width 28 height 159
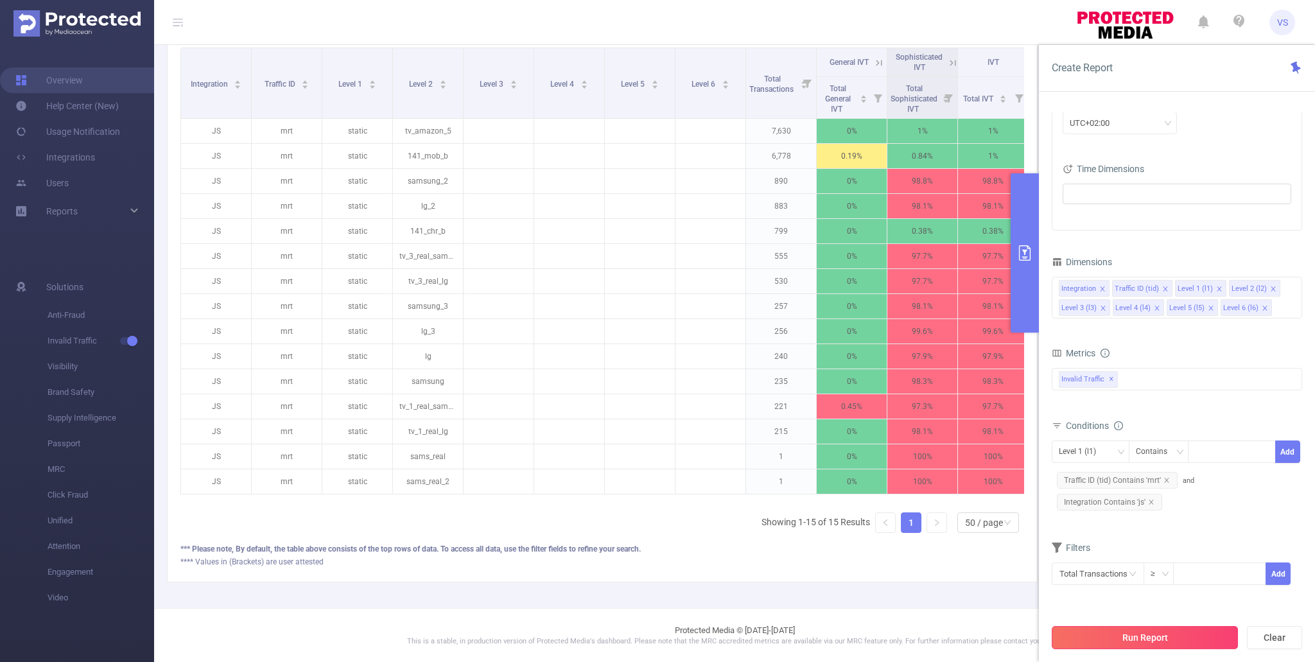
click at [1105, 638] on button "Run Report" at bounding box center [1145, 637] width 186 height 23
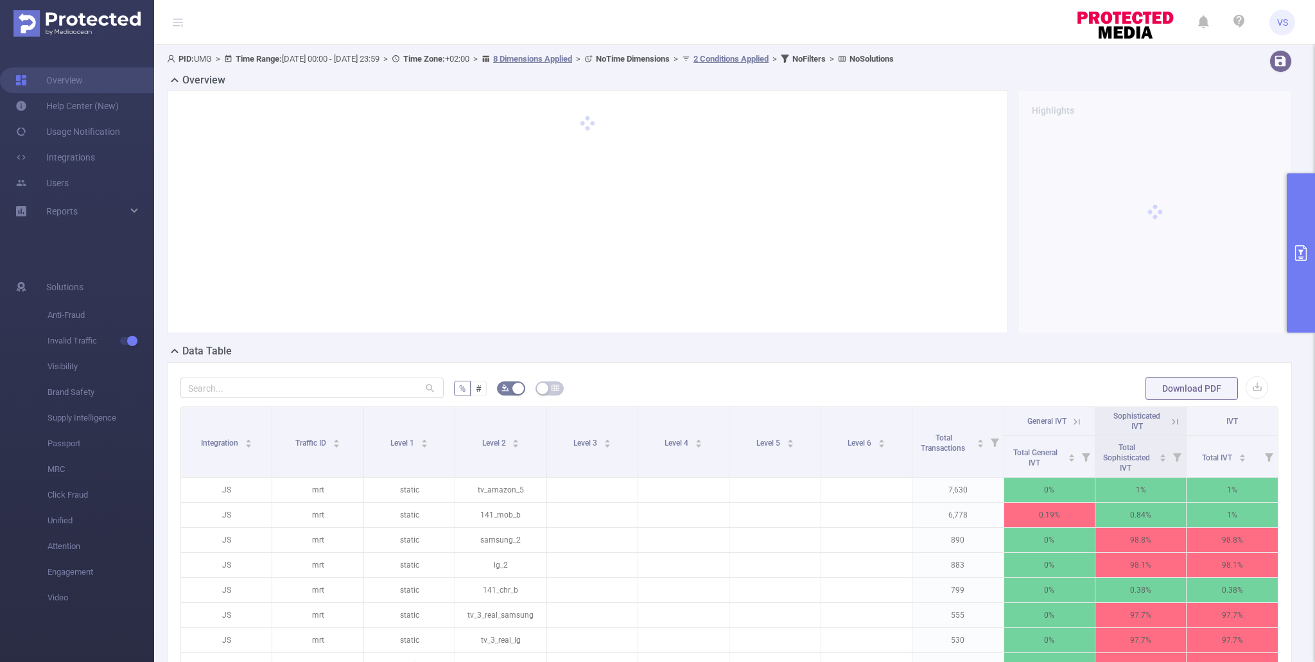
scroll to position [234, 0]
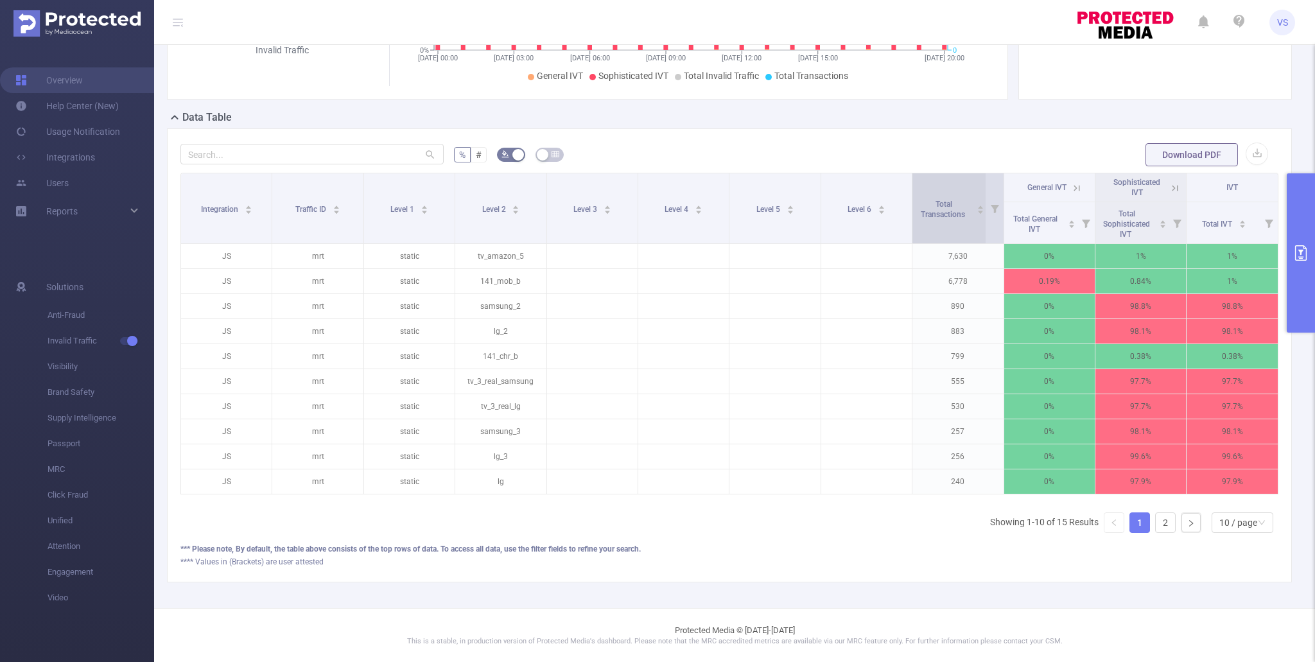
click at [939, 220] on div "Total Transactions" at bounding box center [950, 208] width 68 height 23
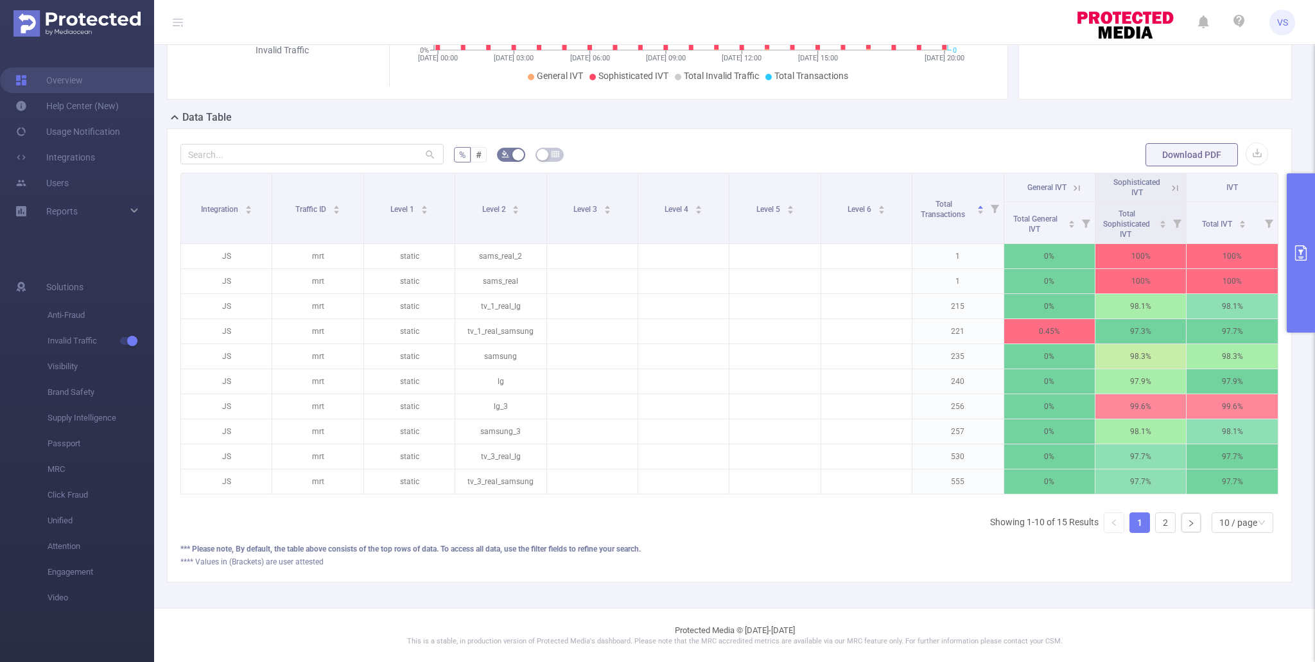
click at [1301, 303] on button "primary" at bounding box center [1301, 252] width 28 height 159
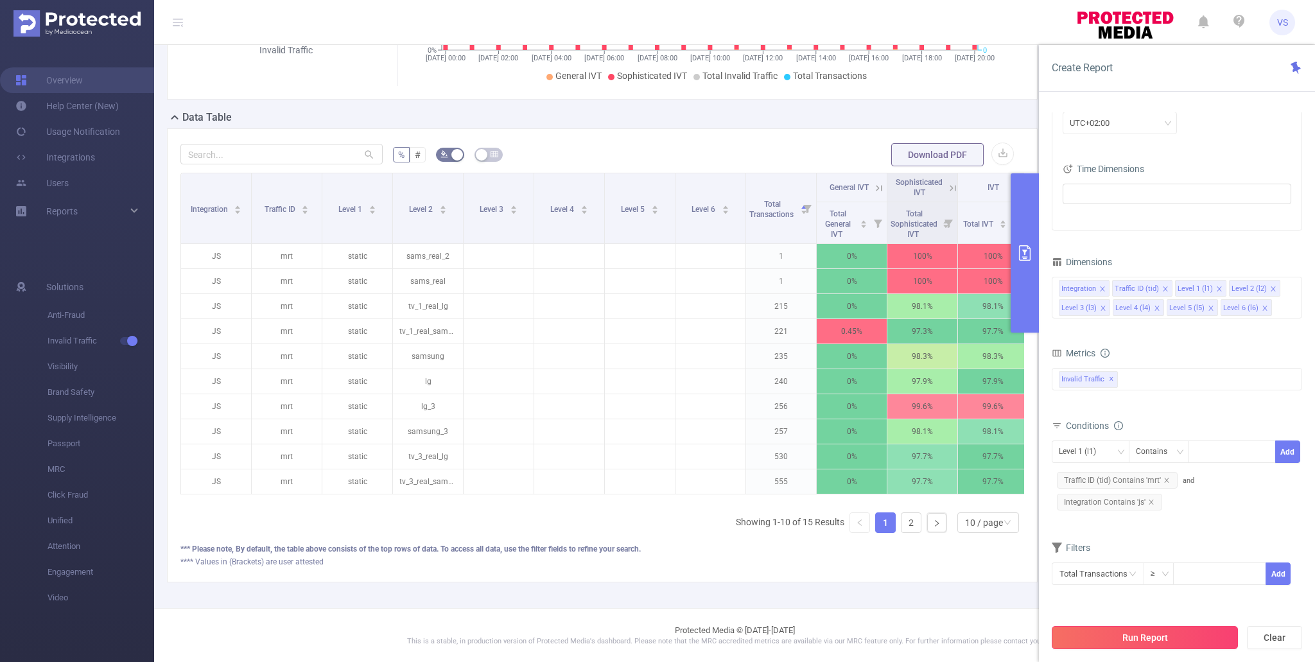
click at [1133, 638] on button "Run Report" at bounding box center [1145, 637] width 186 height 23
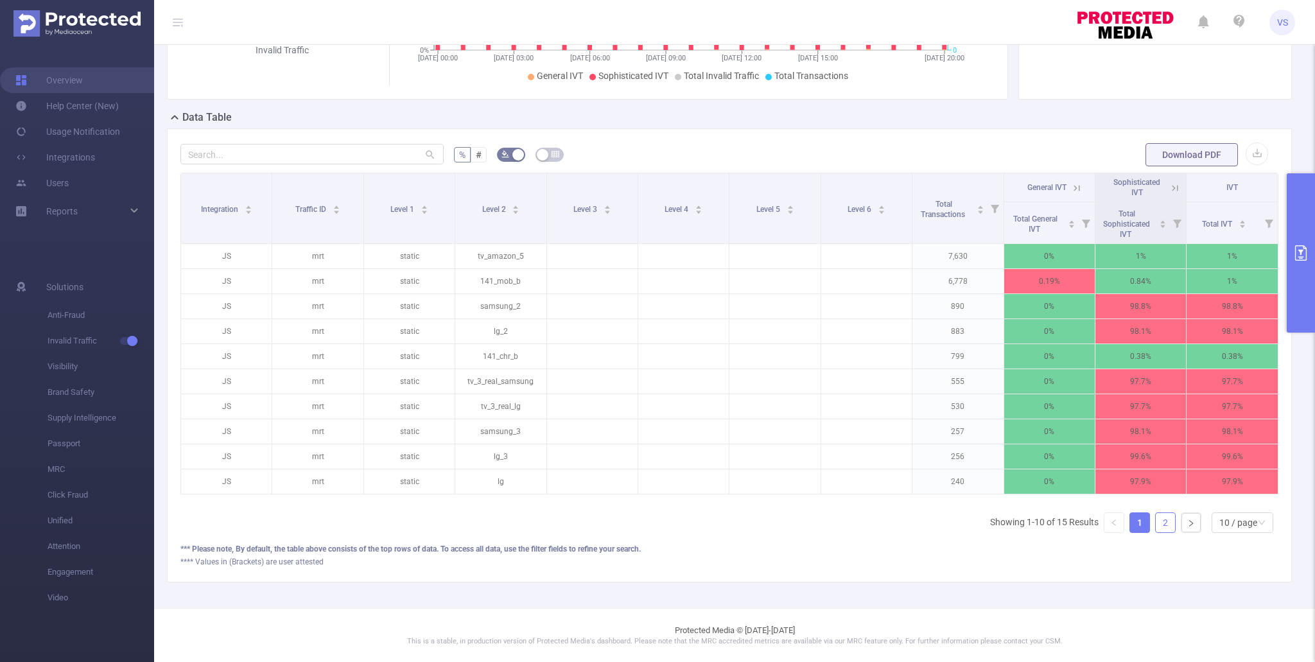
click at [1163, 523] on link "2" at bounding box center [1165, 522] width 19 height 19
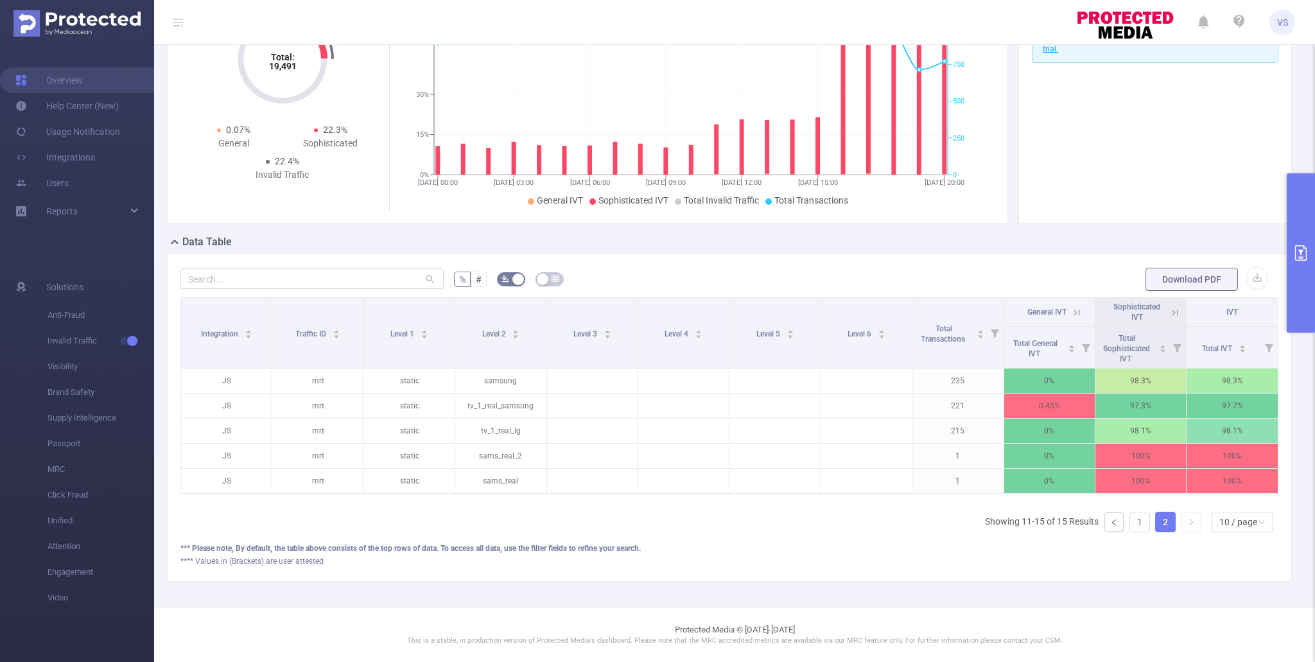
scroll to position [109, 0]
click at [1295, 223] on button "primary" at bounding box center [1301, 252] width 28 height 159
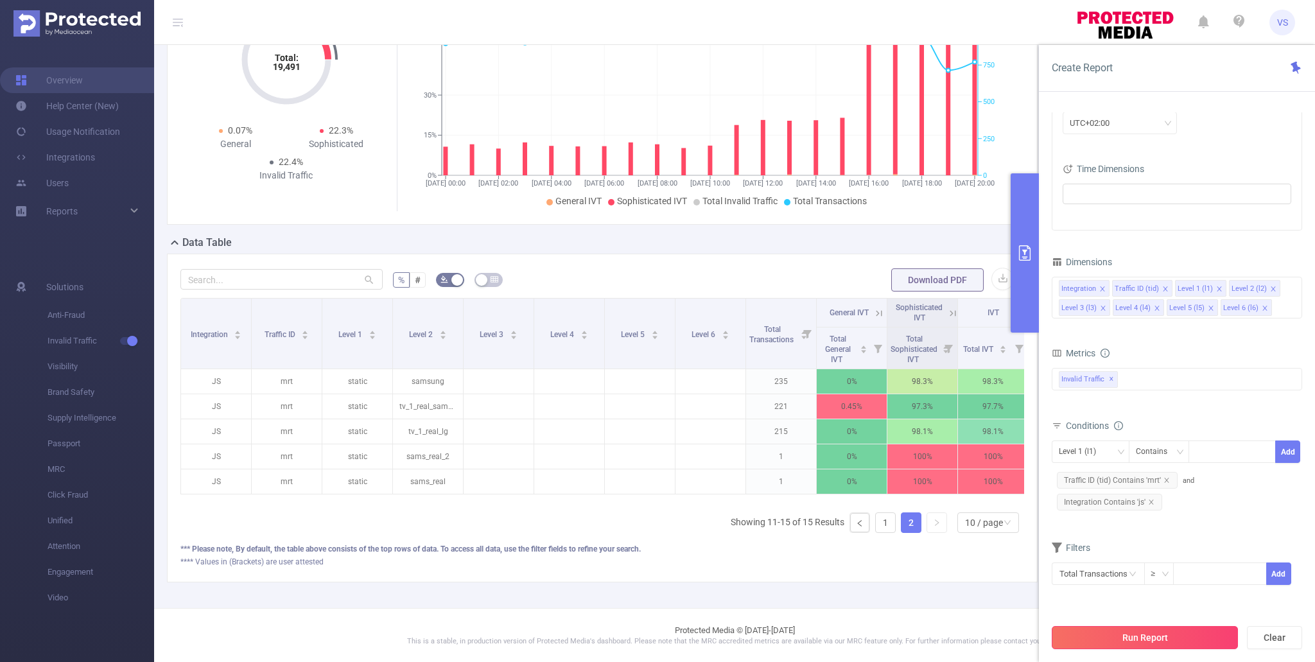
click at [1126, 642] on button "Run Report" at bounding box center [1145, 637] width 186 height 23
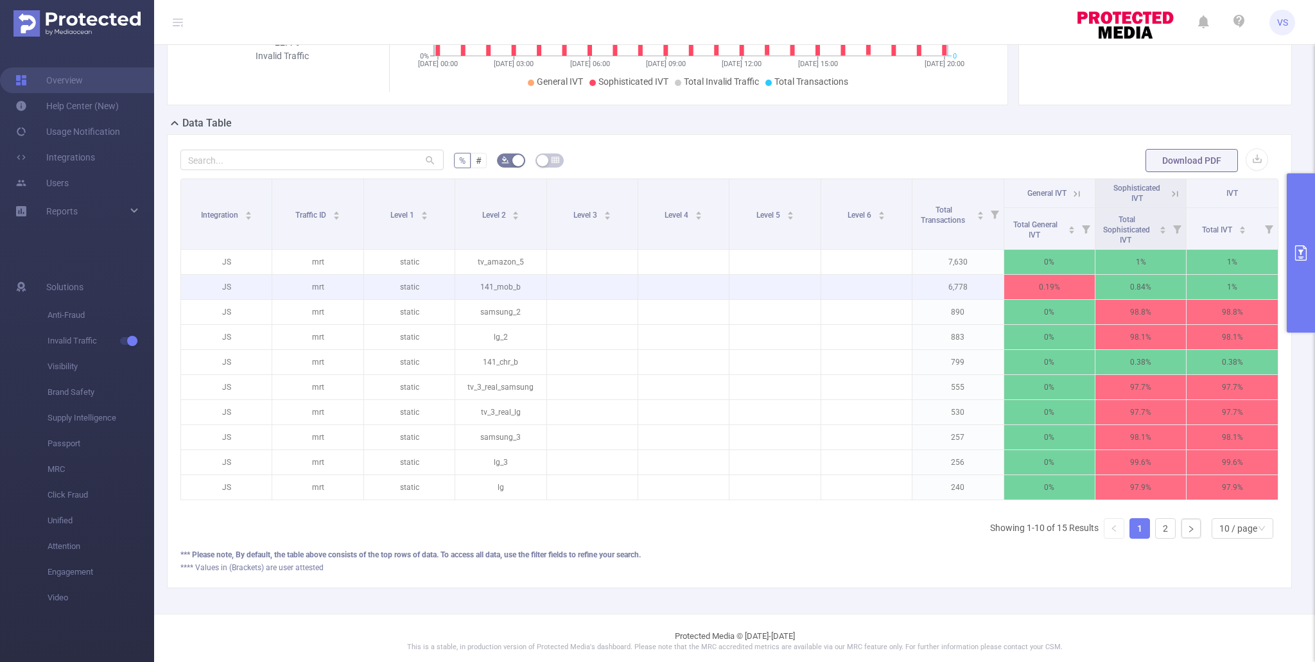
scroll to position [234, 0]
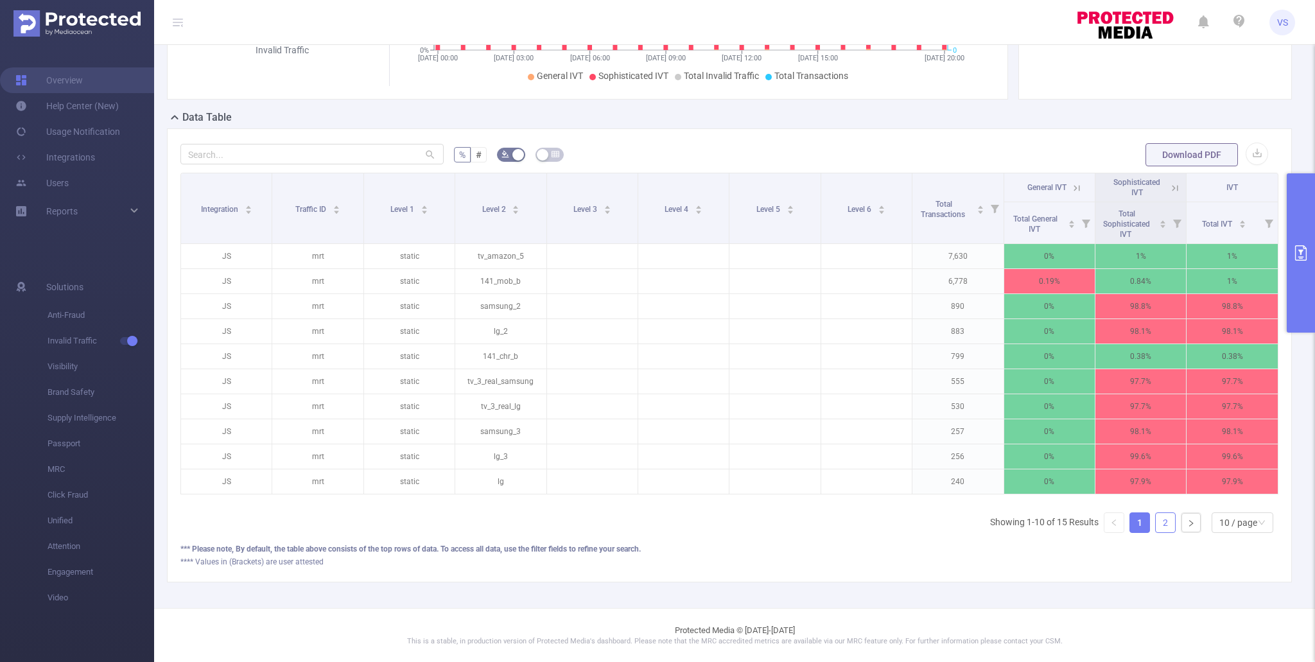
click at [1158, 528] on link "2" at bounding box center [1165, 522] width 19 height 19
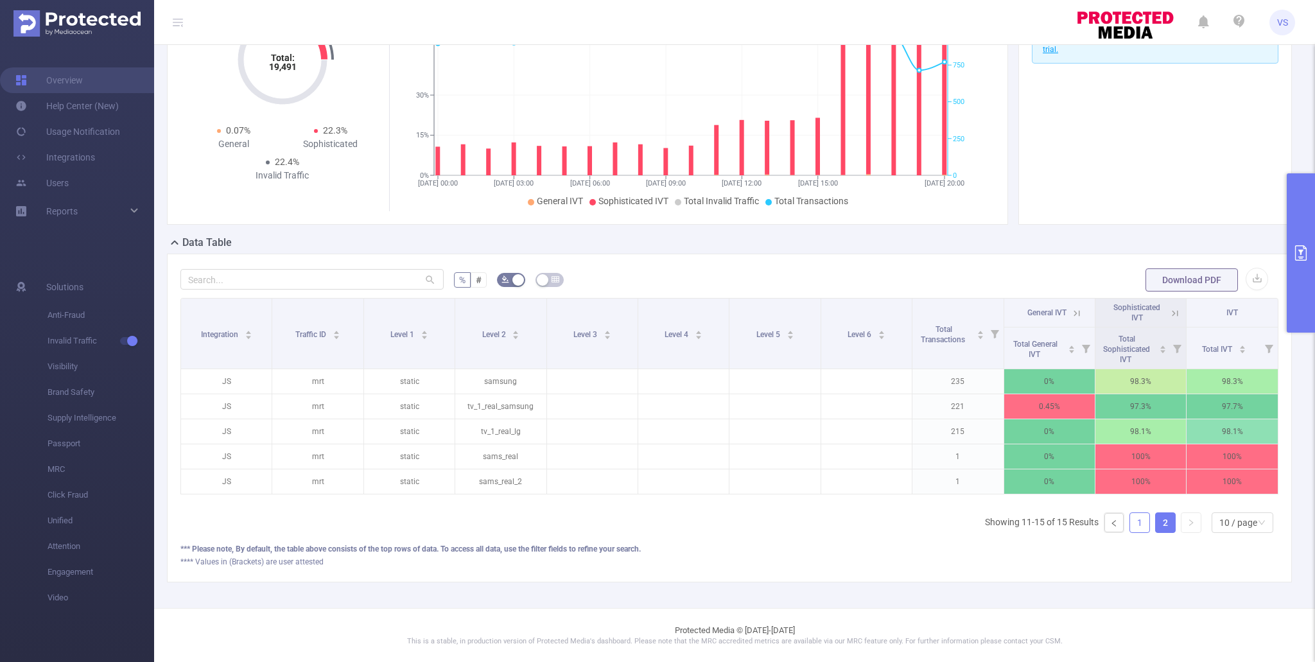
click at [1141, 523] on link "1" at bounding box center [1139, 522] width 19 height 19
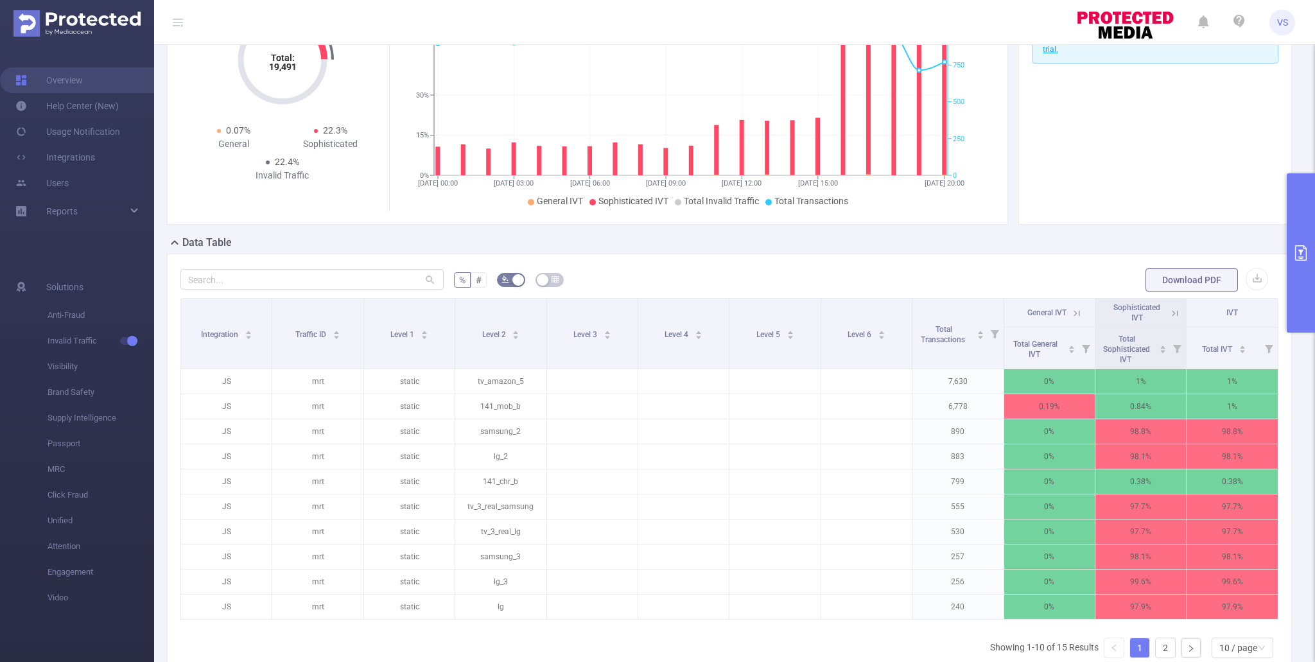
scroll to position [0, 0]
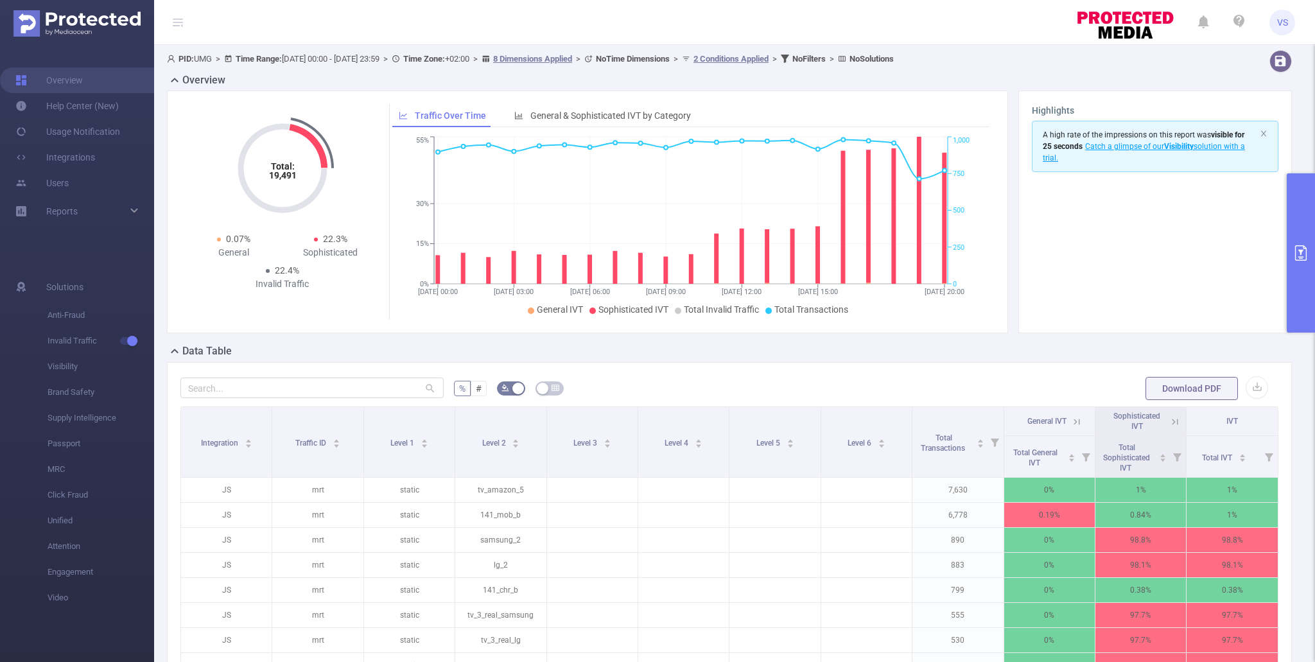
click at [1290, 220] on button "primary" at bounding box center [1301, 252] width 28 height 159
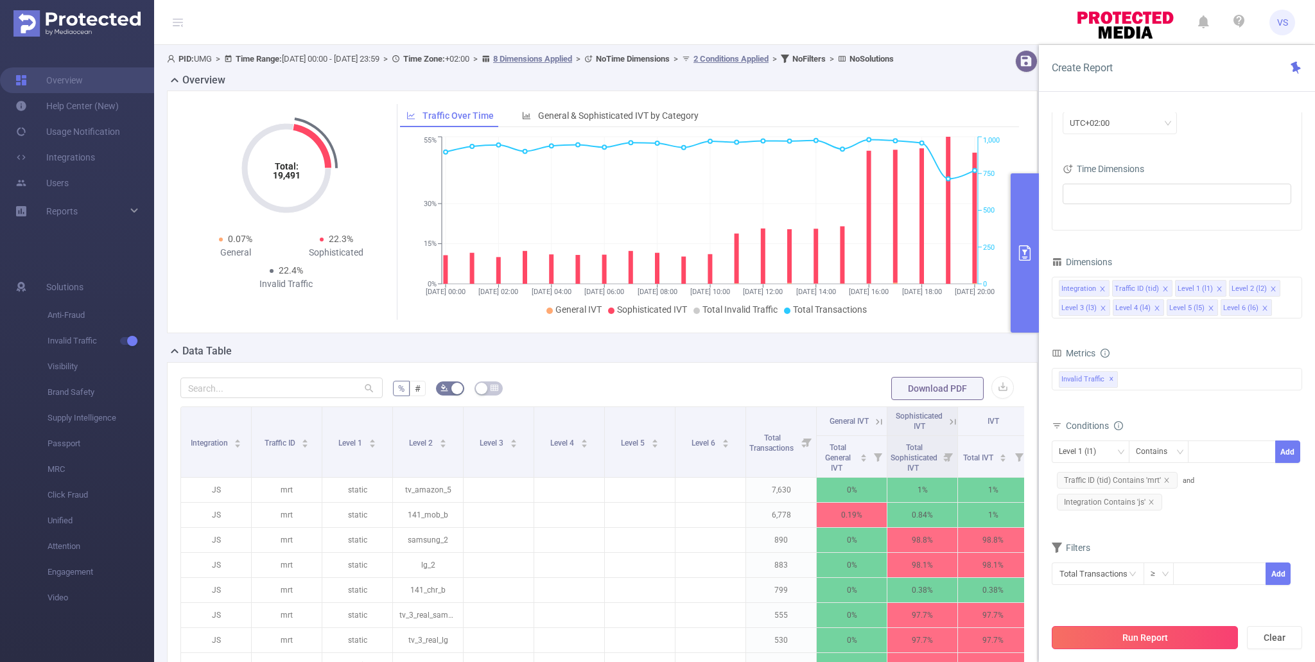
click at [1082, 636] on button "Run Report" at bounding box center [1145, 637] width 186 height 23
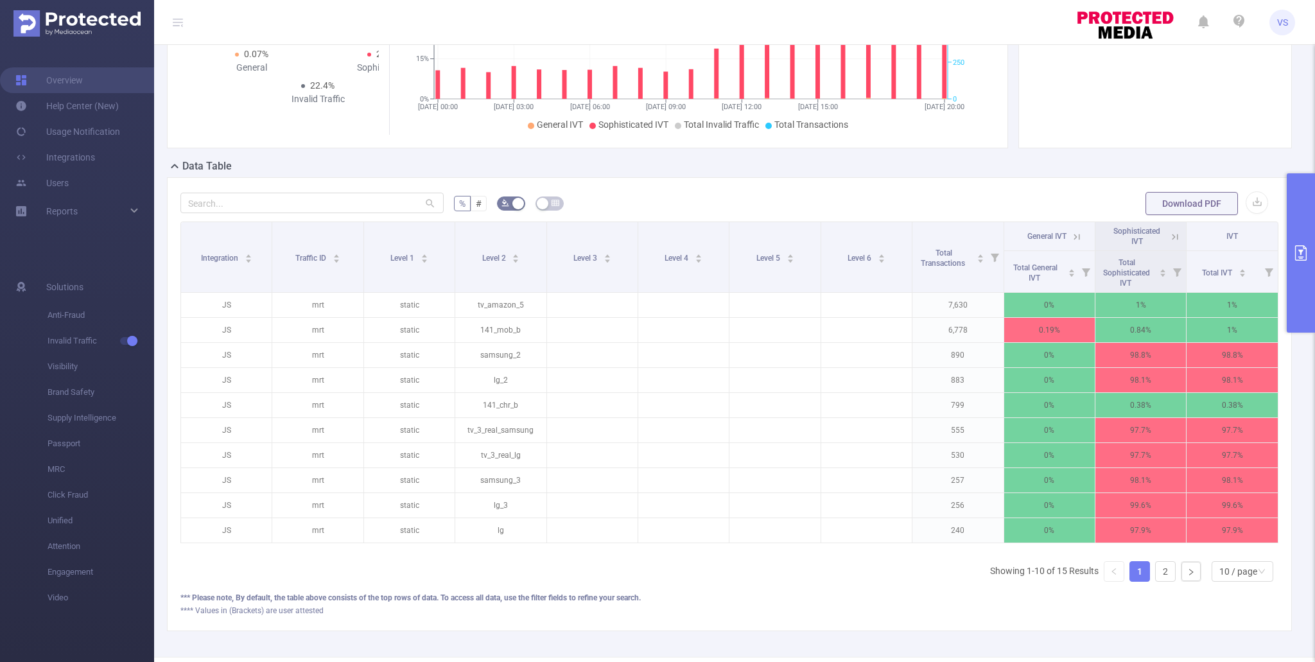
scroll to position [234, 0]
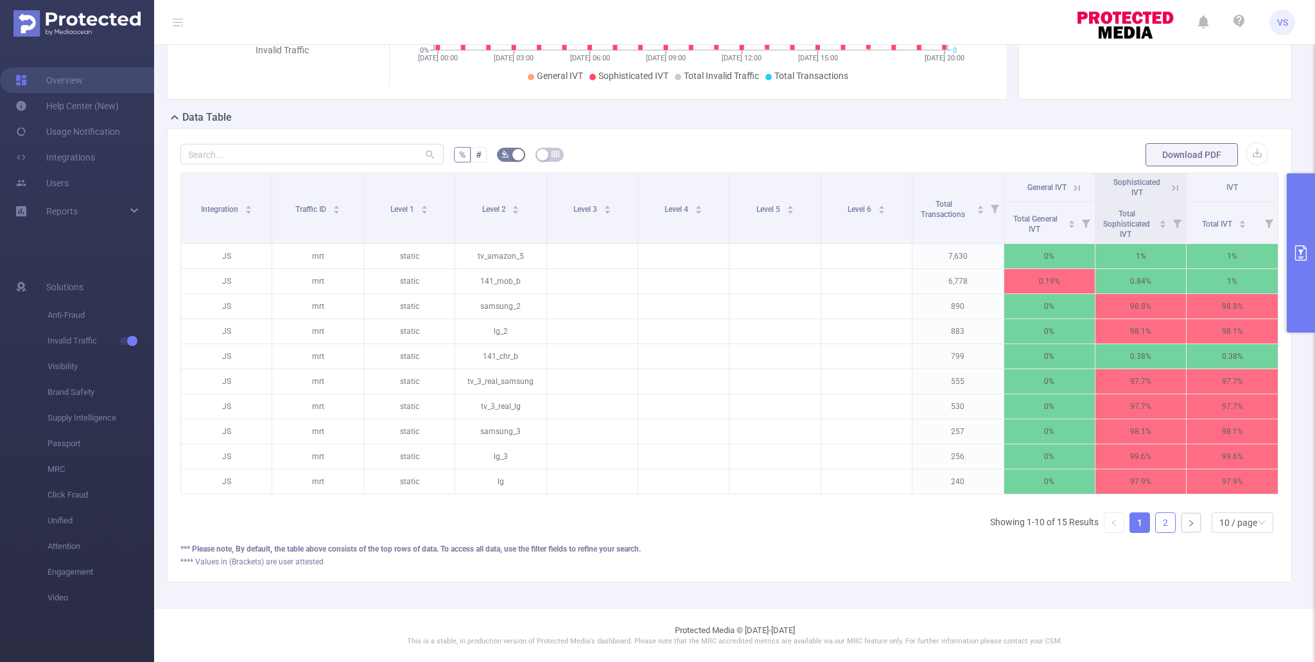
click at [1164, 514] on link "2" at bounding box center [1165, 522] width 19 height 19
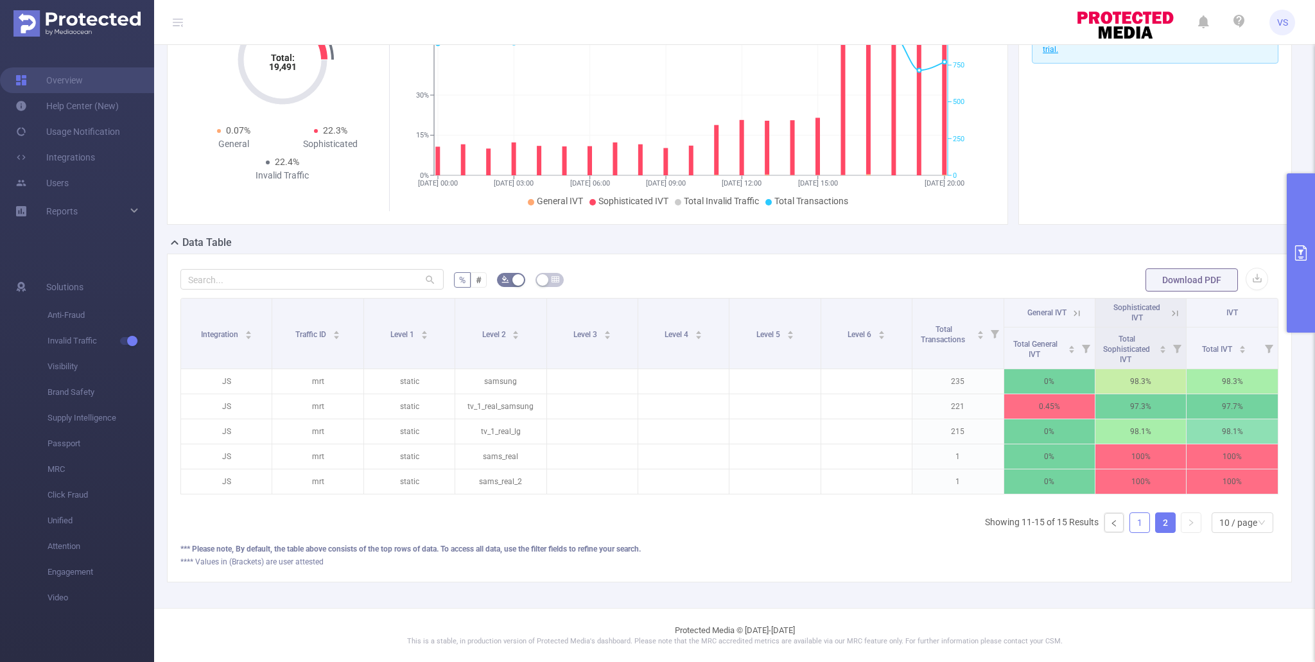
click at [1144, 522] on link "1" at bounding box center [1139, 522] width 19 height 19
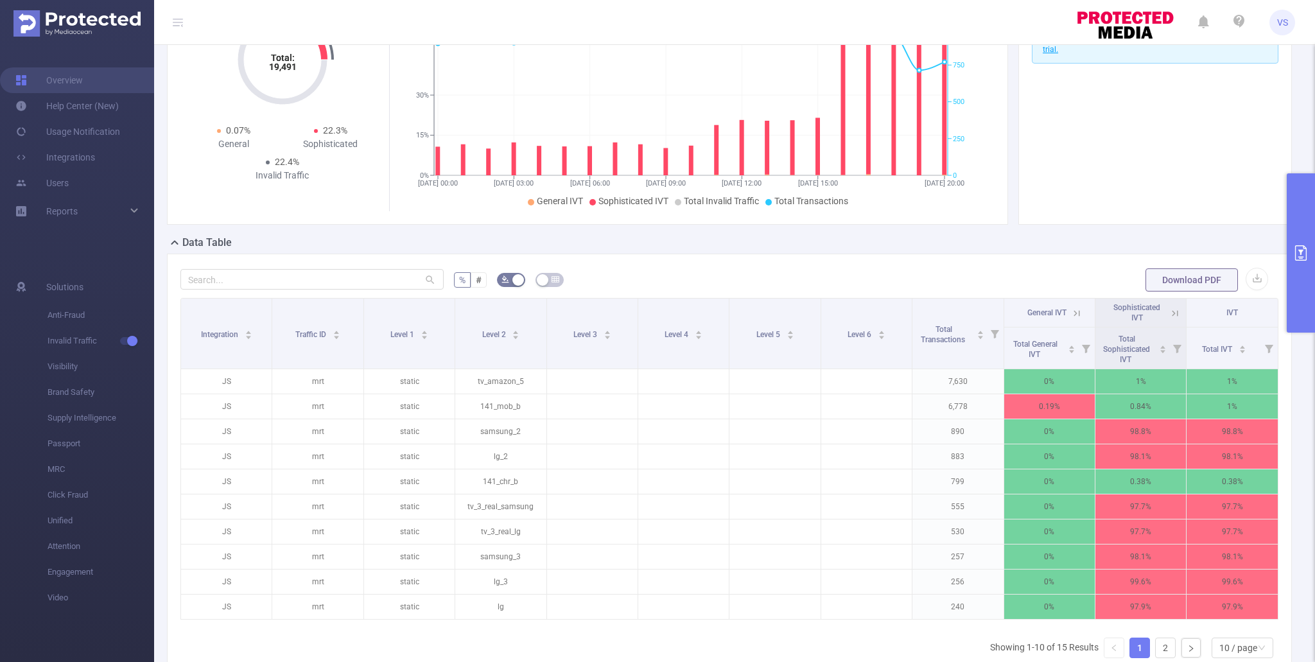
click at [1176, 314] on icon at bounding box center [1175, 314] width 12 height 12
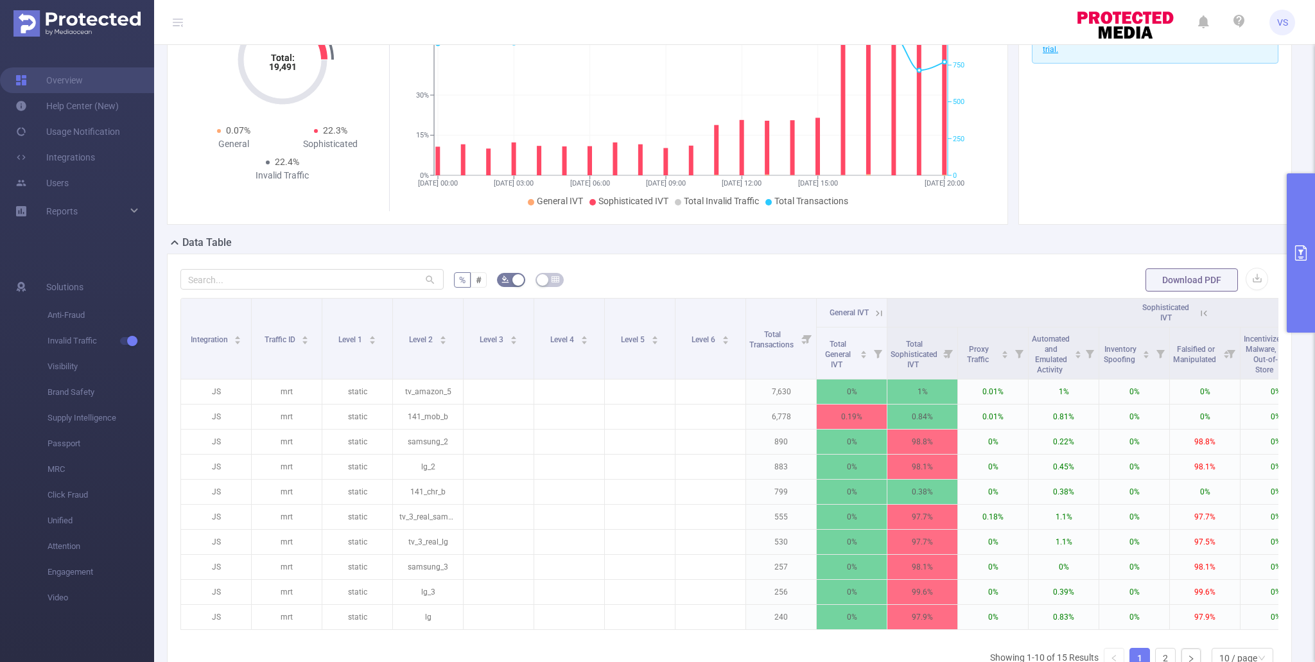
click at [1285, 267] on div "% # Download PDF Integration Traffic ID Level 1 Level 2 Level 3 Level 4 Level 5…" at bounding box center [729, 486] width 1125 height 464
click at [1293, 266] on button "primary" at bounding box center [1301, 252] width 28 height 159
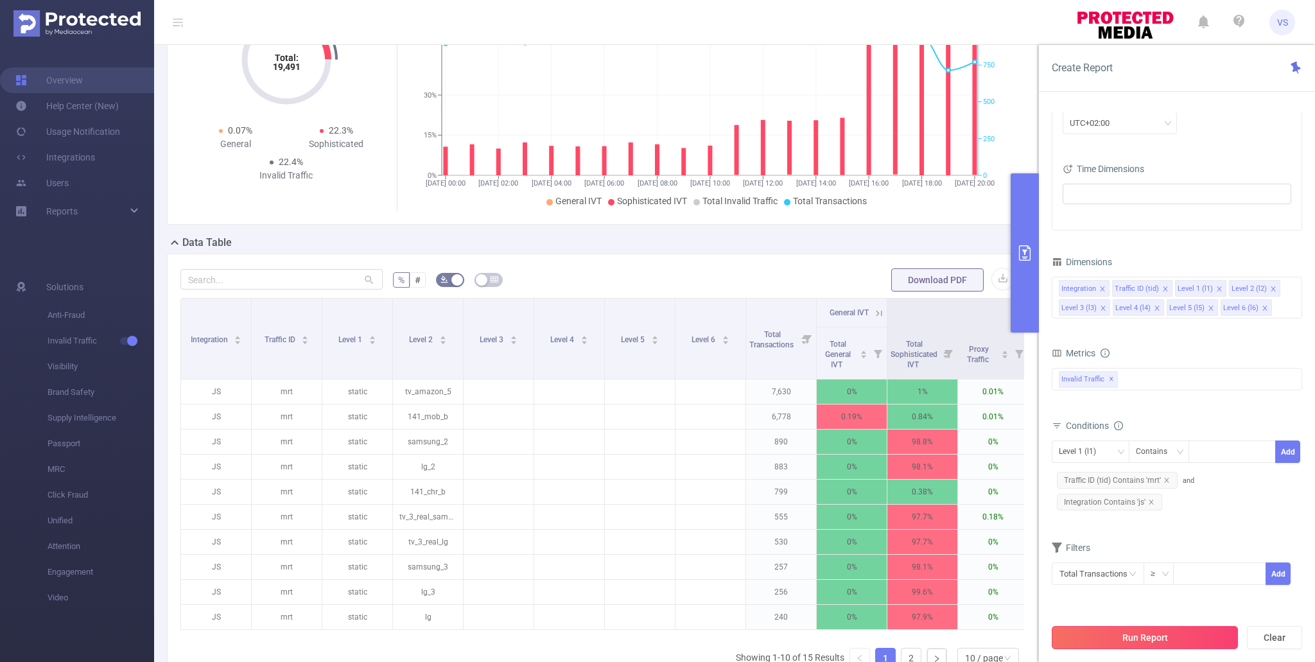
click at [1142, 638] on button "Run Report" at bounding box center [1145, 637] width 186 height 23
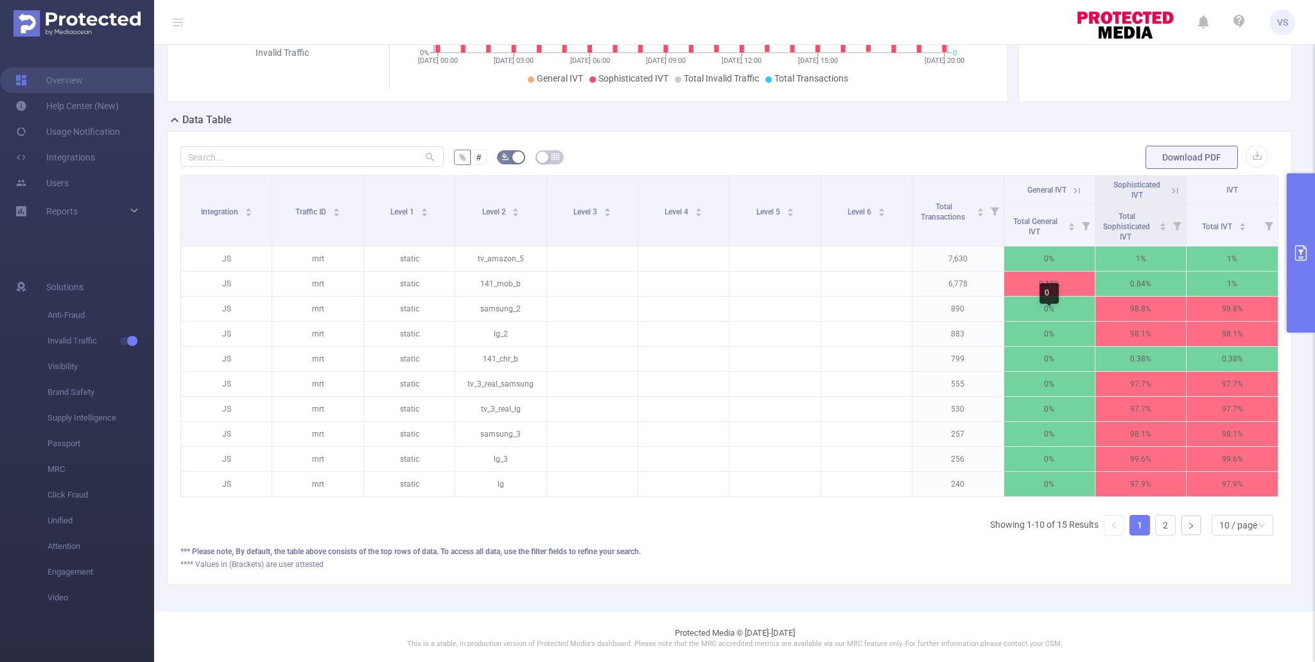
scroll to position [234, 0]
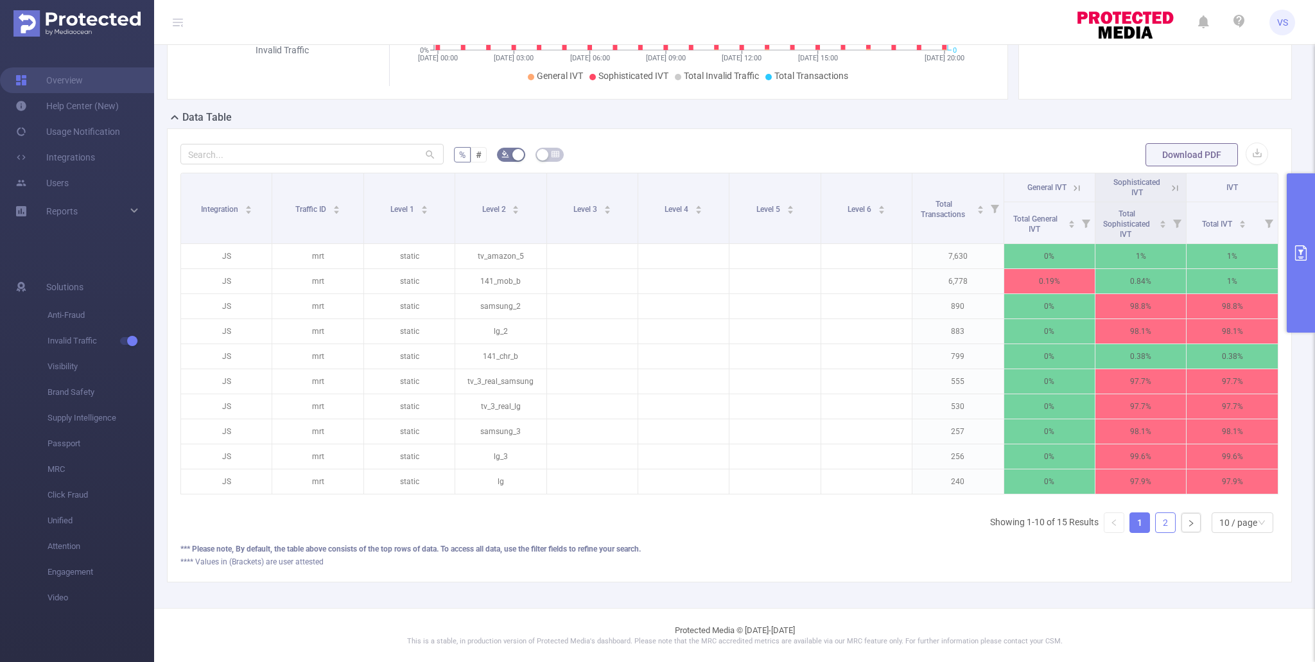
click at [1170, 520] on link "2" at bounding box center [1165, 522] width 19 height 19
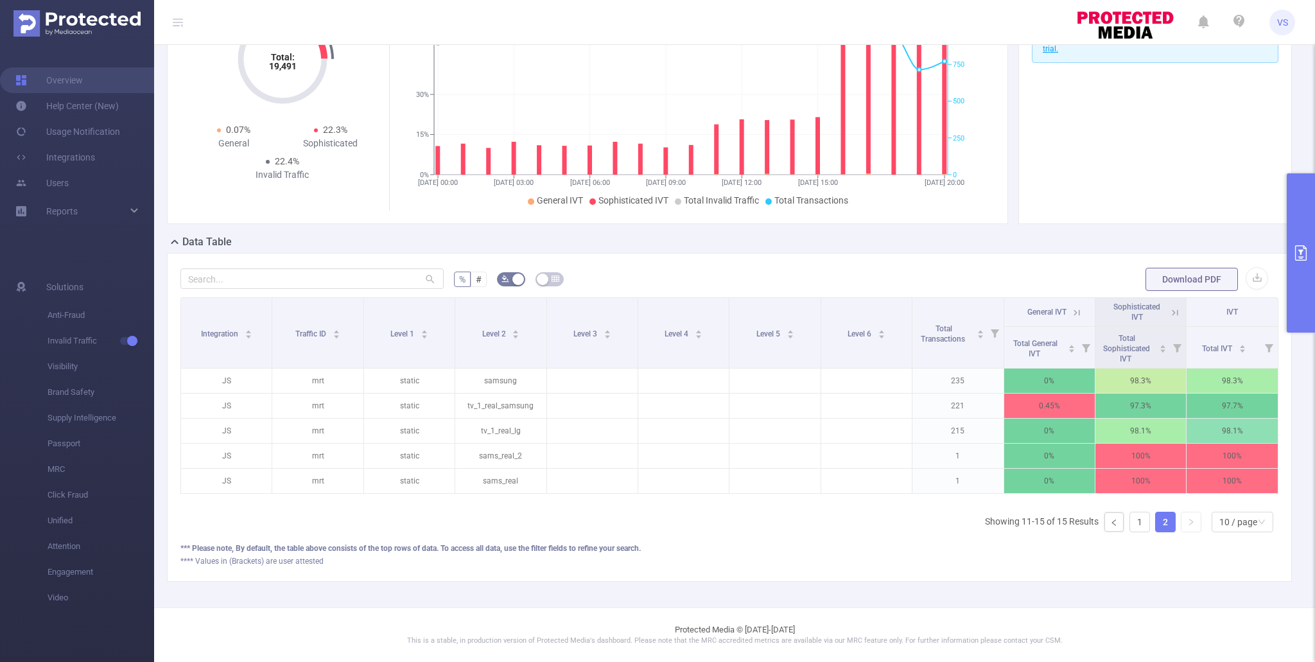
scroll to position [109, 0]
click at [1139, 522] on link "1" at bounding box center [1139, 522] width 19 height 19
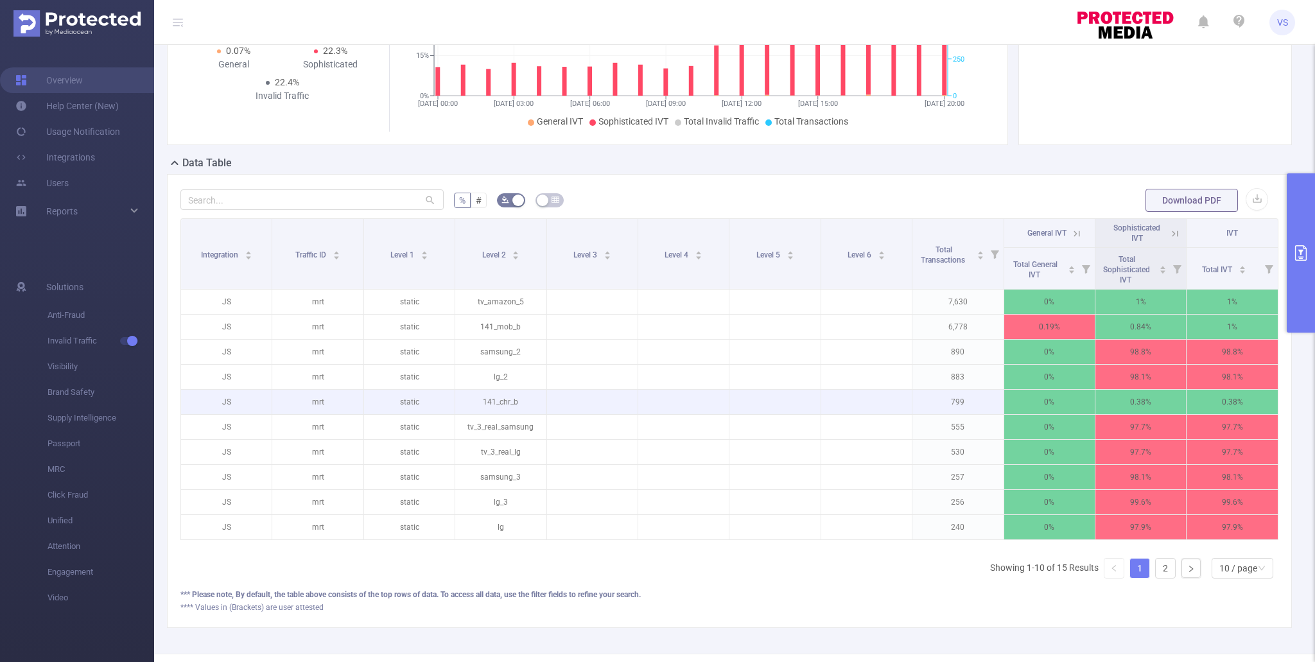
scroll to position [234, 0]
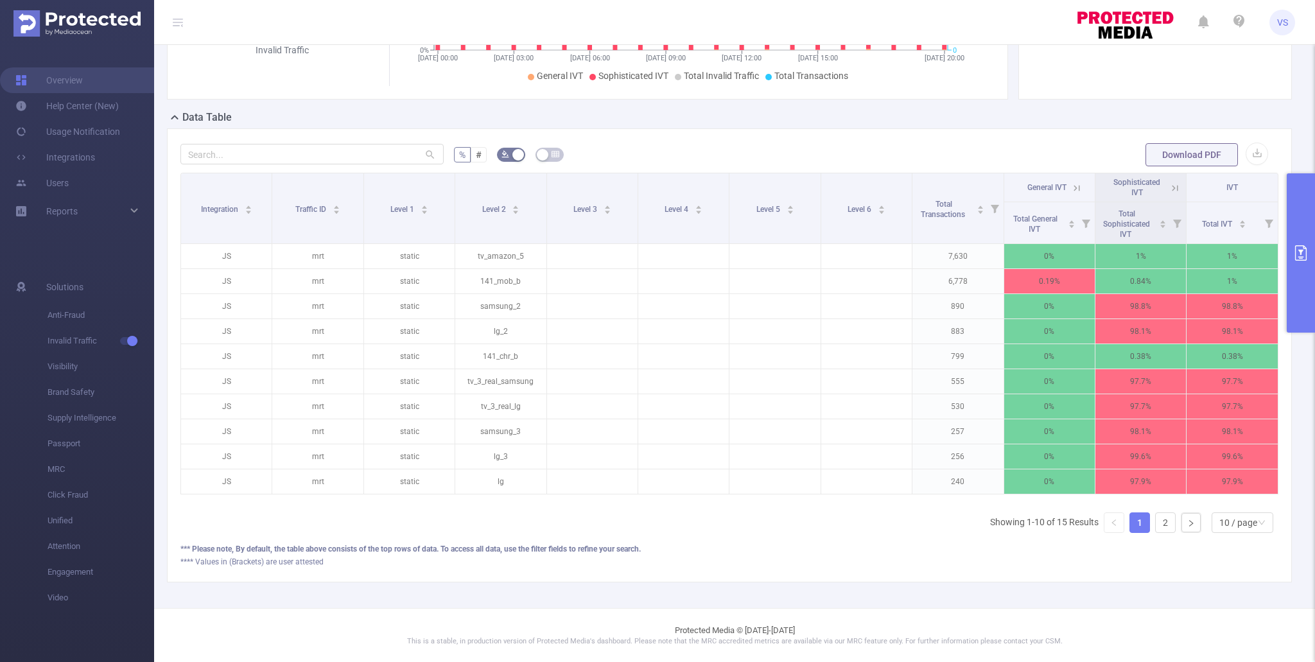
click at [1294, 291] on button "primary" at bounding box center [1301, 252] width 28 height 159
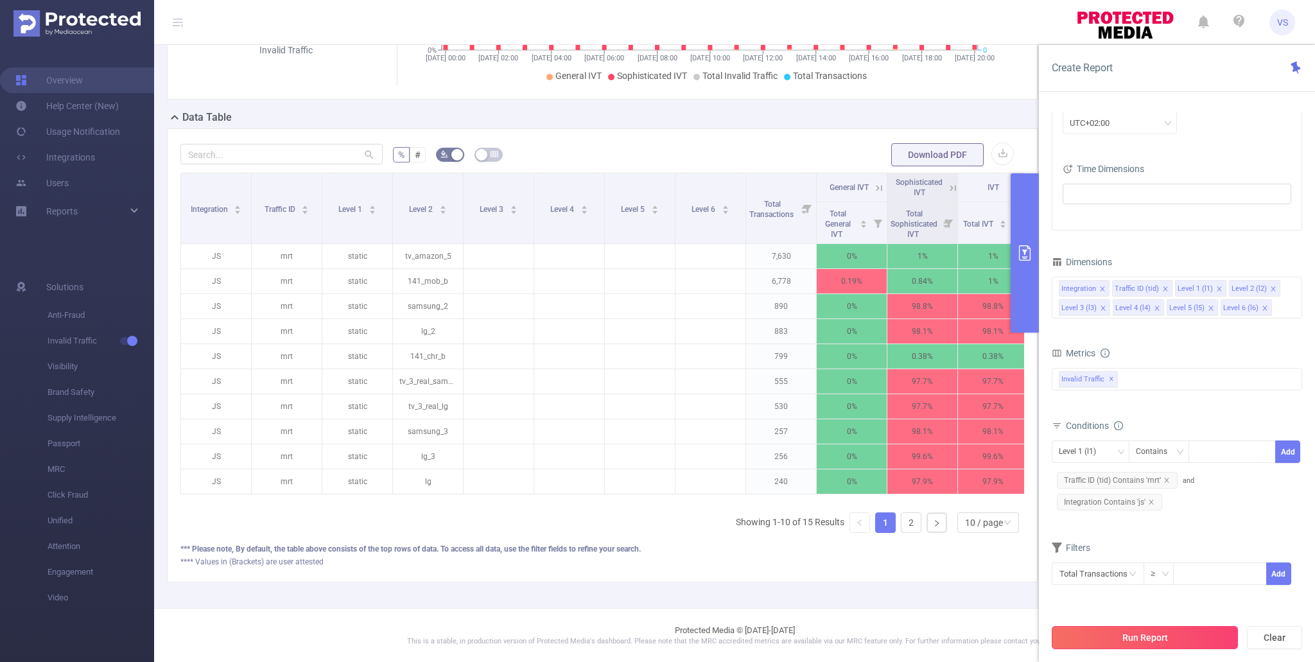
click at [1131, 638] on button "Run Report" at bounding box center [1145, 637] width 186 height 23
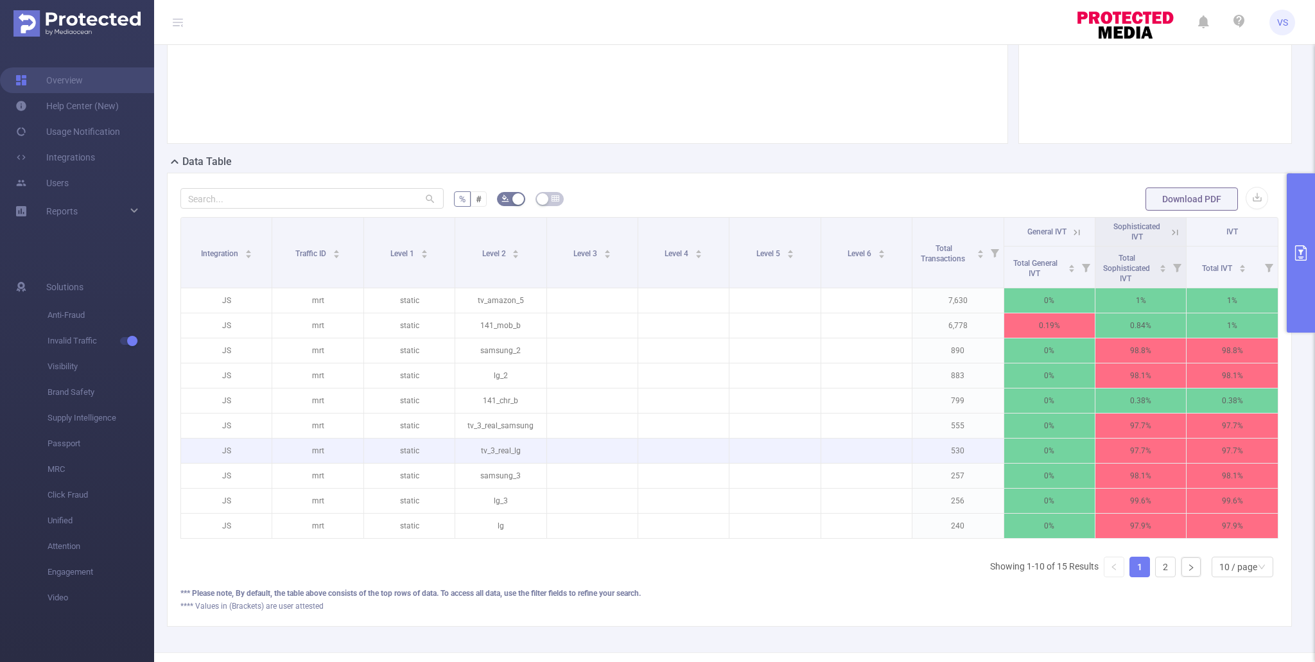
scroll to position [193, 0]
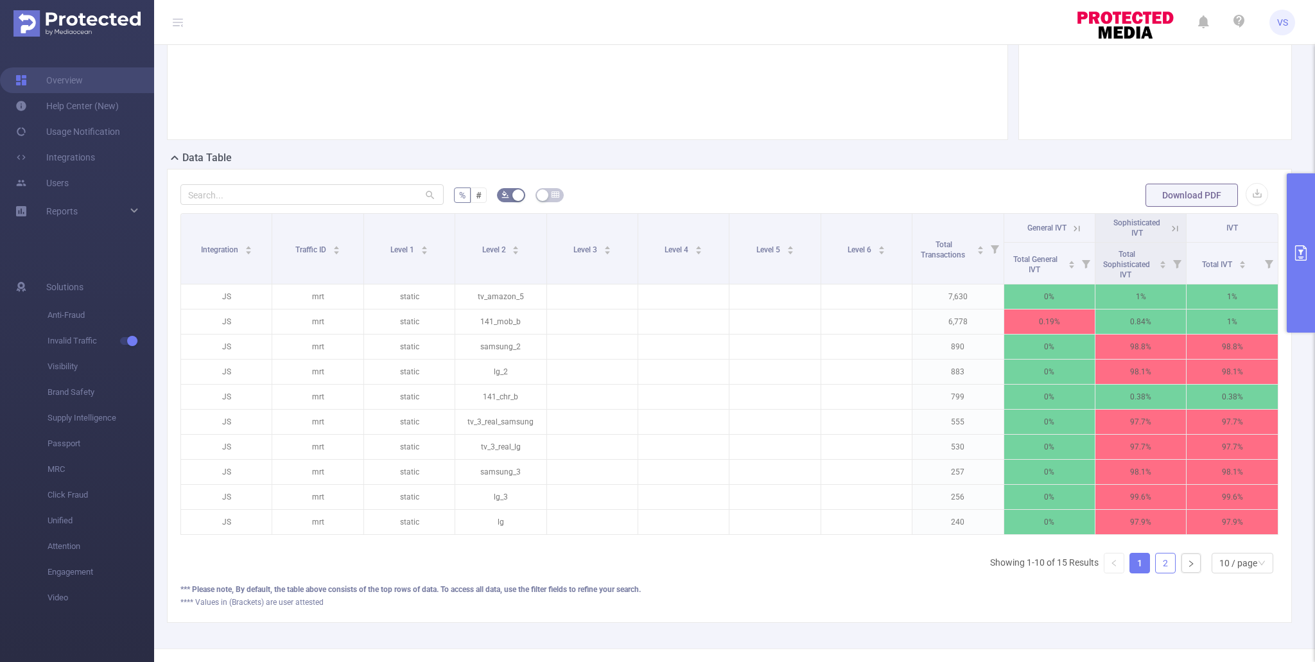
click at [1167, 566] on link "2" at bounding box center [1165, 563] width 19 height 19
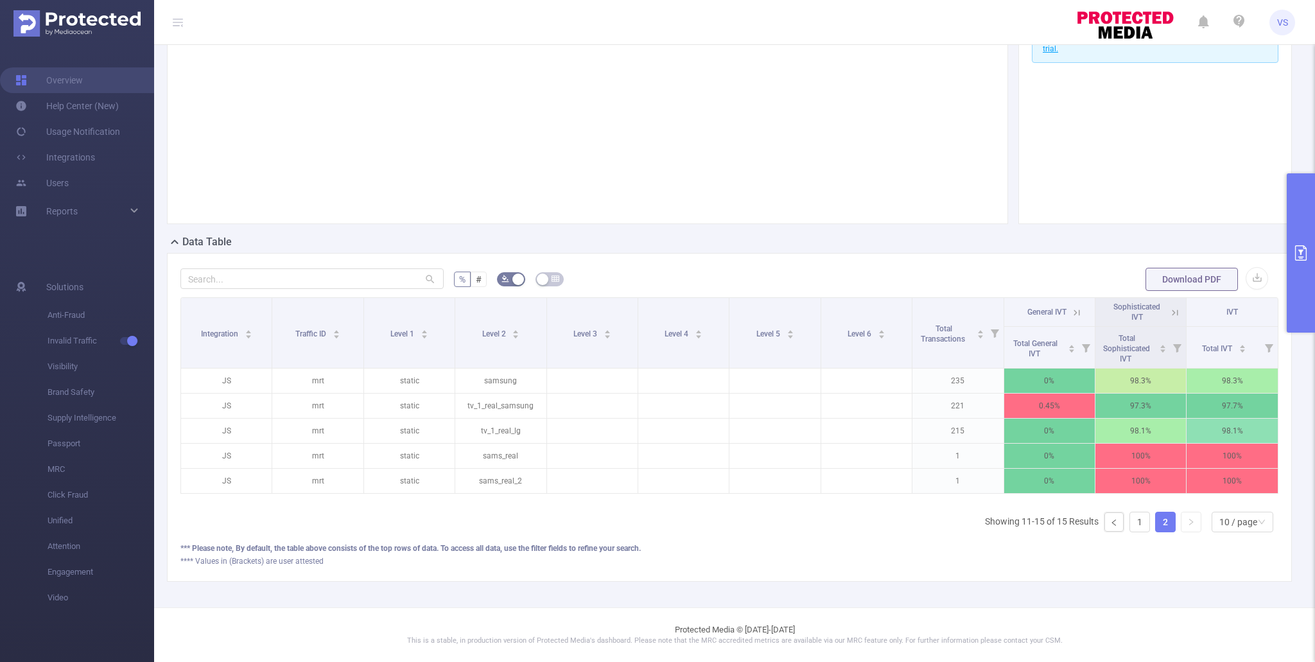
scroll to position [109, 0]
click at [1137, 525] on link "1" at bounding box center [1139, 522] width 19 height 19
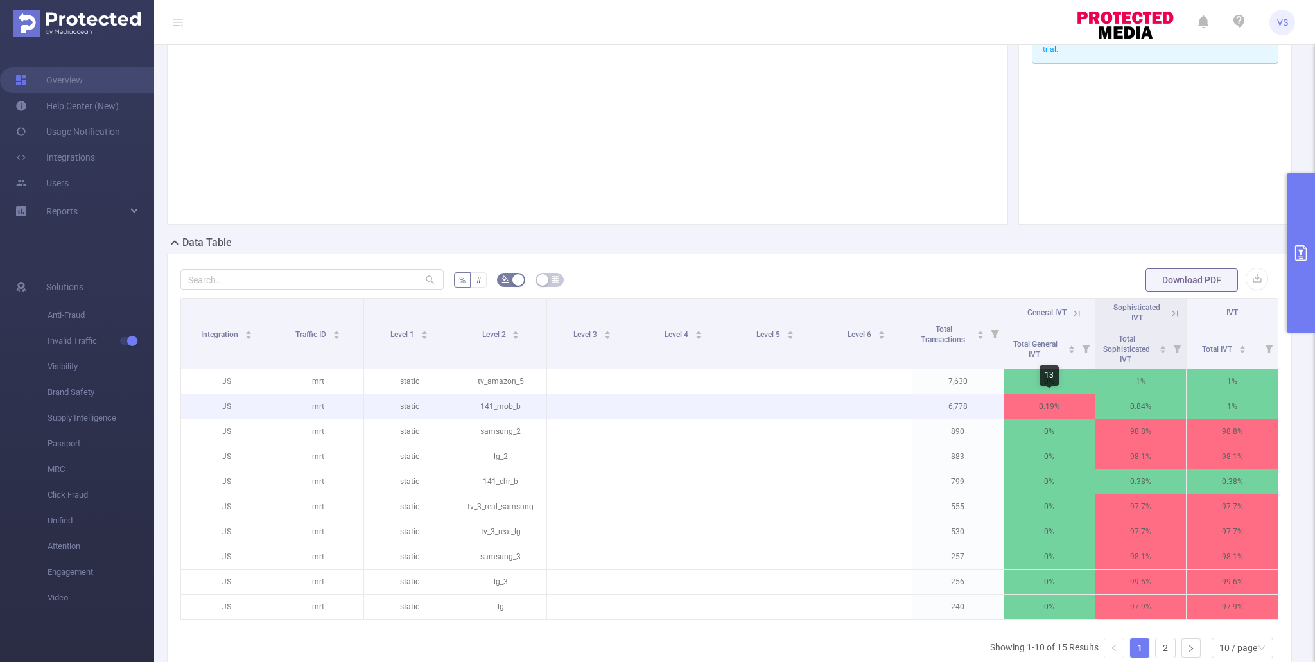
scroll to position [0, 0]
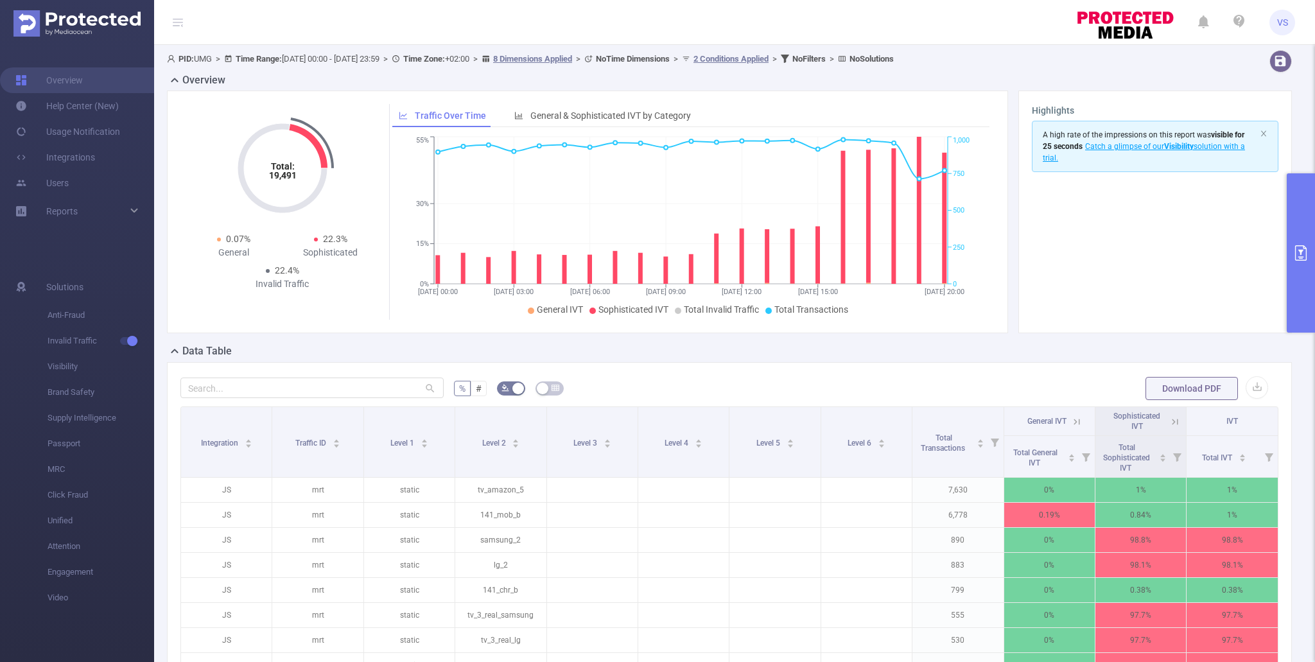
click at [1301, 283] on button "primary" at bounding box center [1301, 252] width 28 height 159
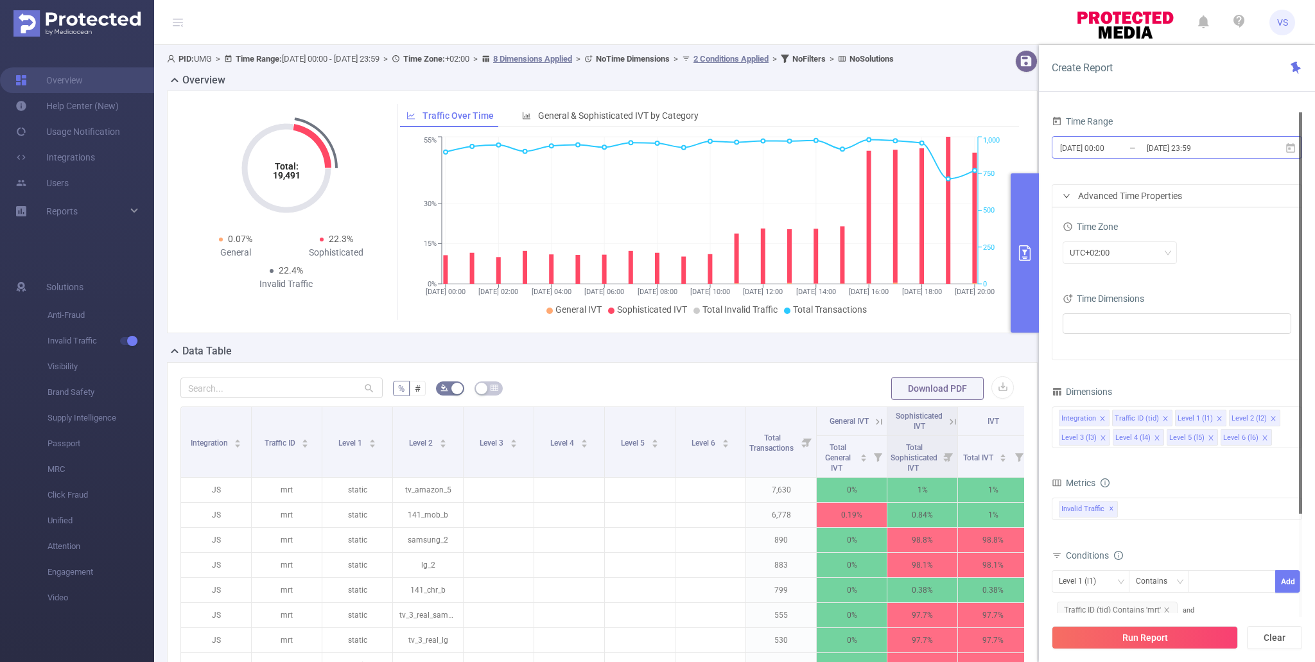
click at [1156, 146] on input "[DATE] 23:59" at bounding box center [1198, 147] width 104 height 17
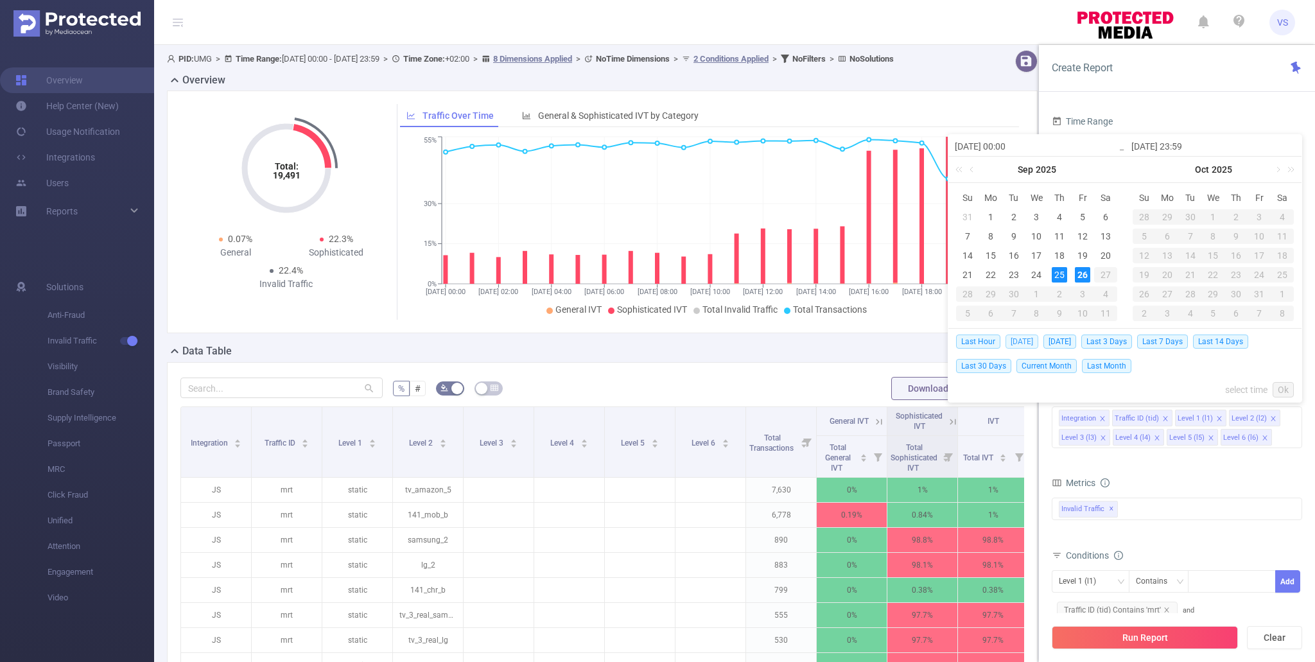
click at [1030, 338] on span "[DATE]" at bounding box center [1022, 342] width 33 height 14
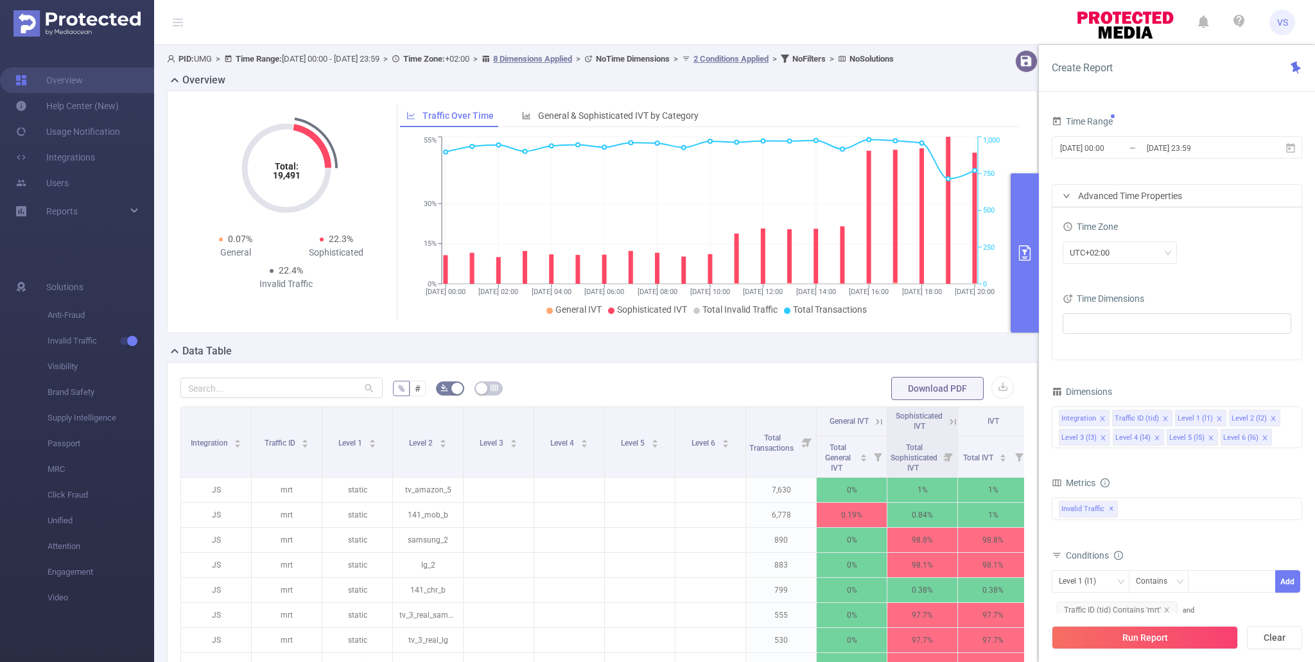
click at [1030, 333] on div "Total: 19,491 Total: 19,491 0.07% General 22.3% Sophisticated 22.4% Invalid Tra…" at bounding box center [602, 212] width 871 height 243
click at [1126, 634] on button "Run Report" at bounding box center [1145, 637] width 186 height 23
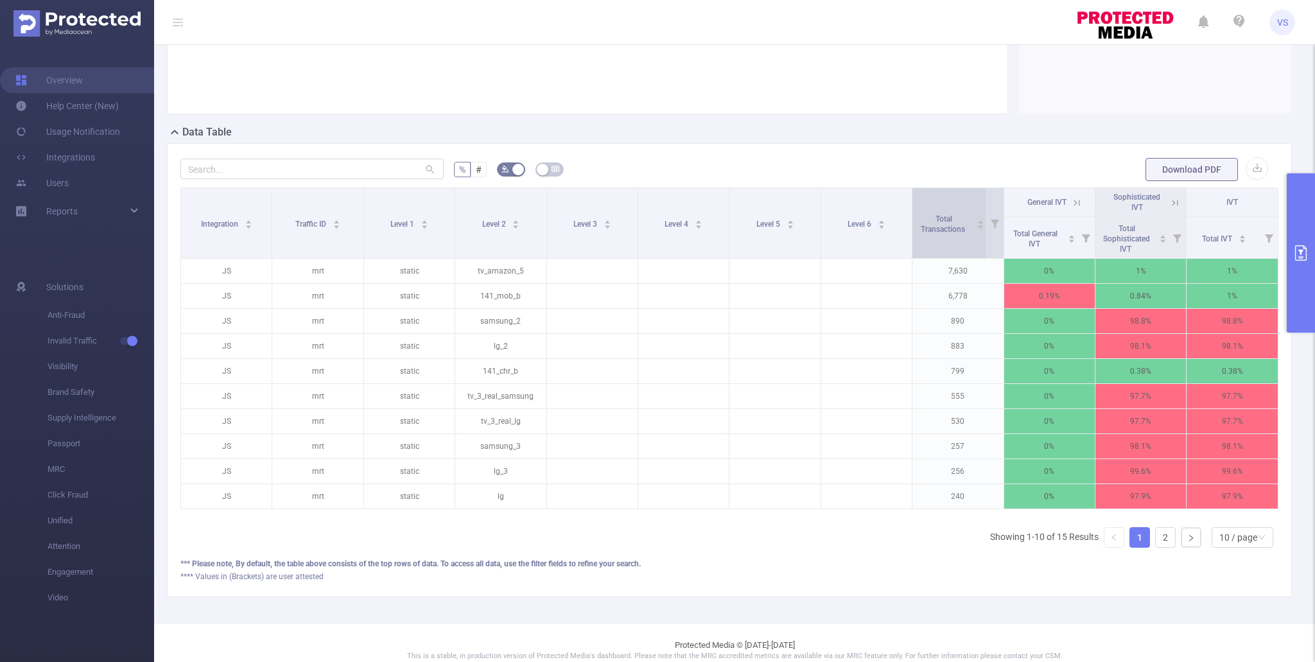
scroll to position [234, 0]
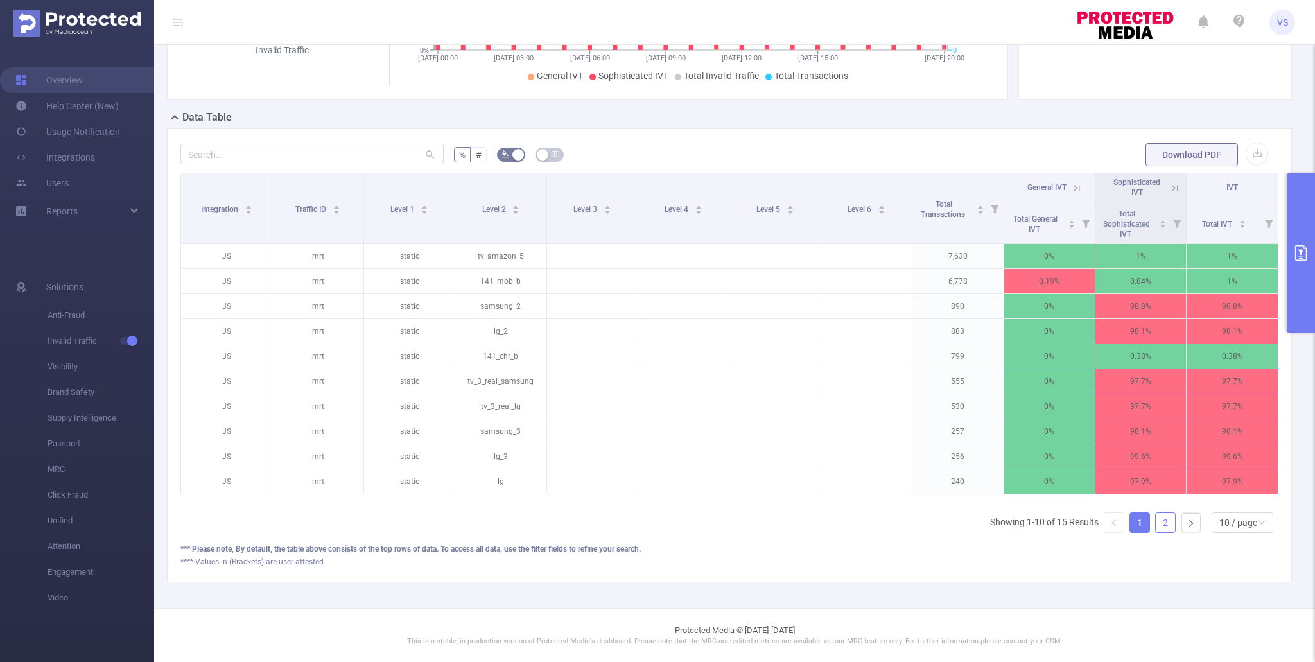
click at [1164, 525] on link "2" at bounding box center [1165, 522] width 19 height 19
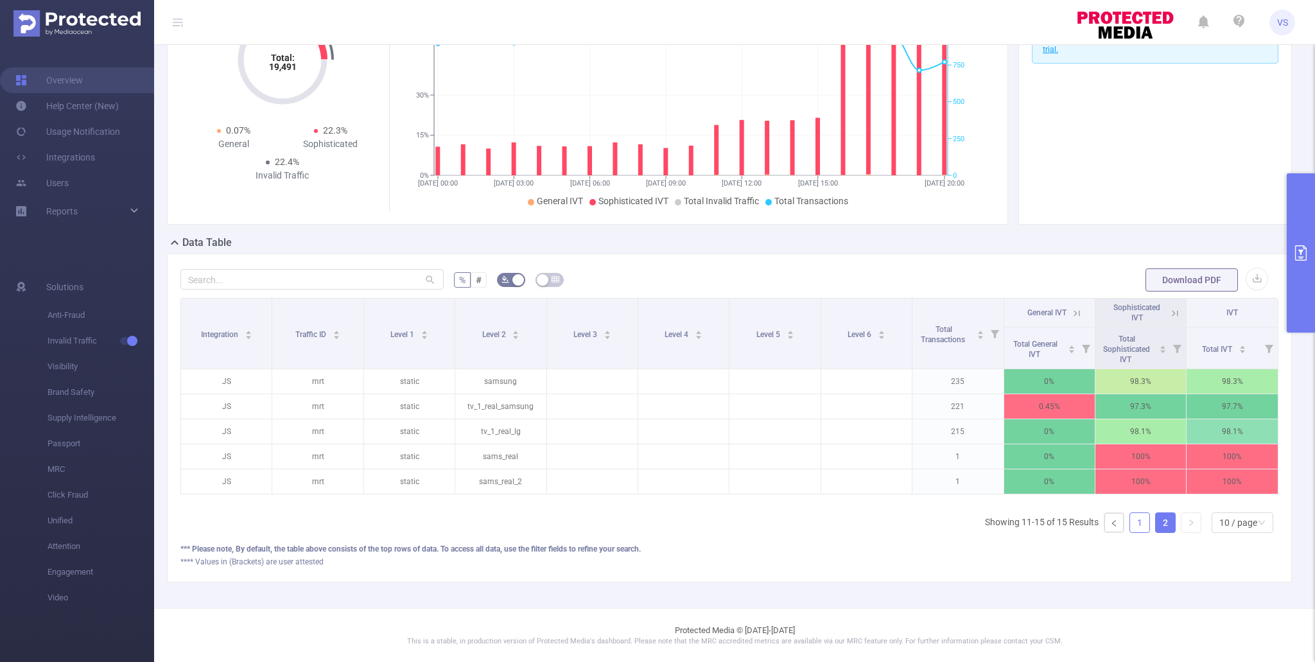
click at [1142, 513] on link "1" at bounding box center [1139, 522] width 19 height 19
